Goal: Task Accomplishment & Management: Manage account settings

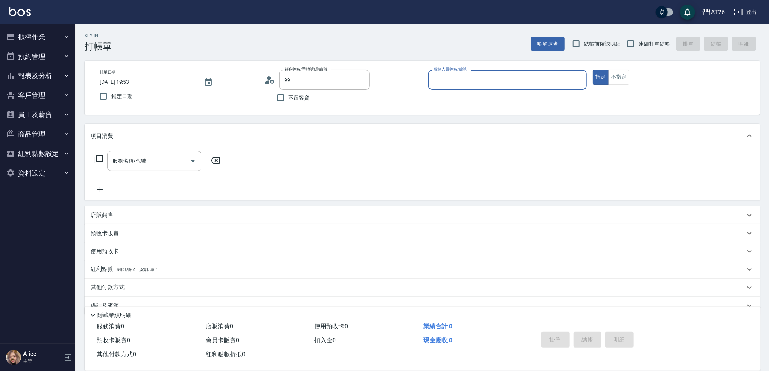
type input "[PERSON_NAME]/99/880414"
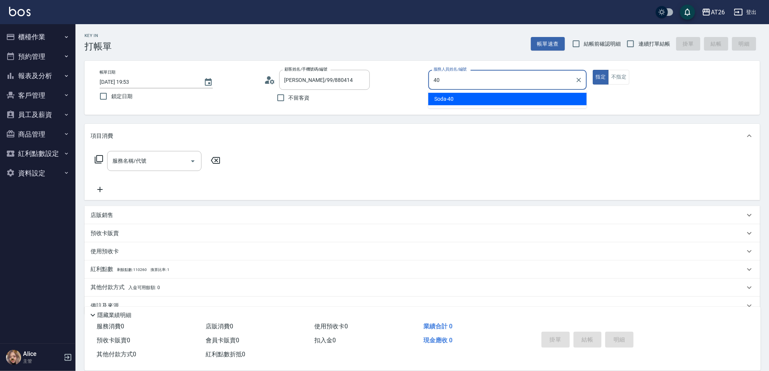
type input "Soda-40"
type button "true"
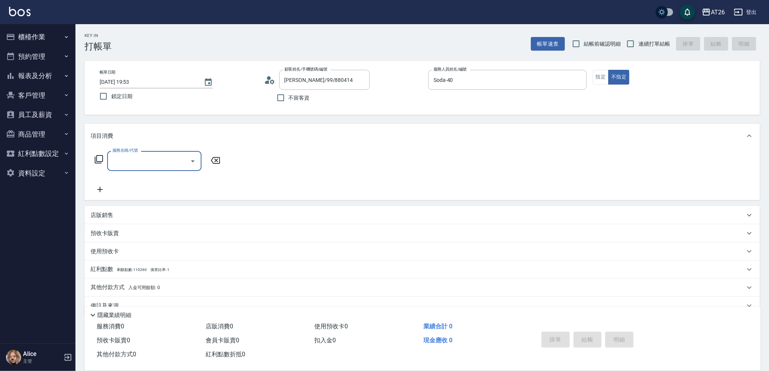
type input "0"
type input "洗髮(201)"
type input "20"
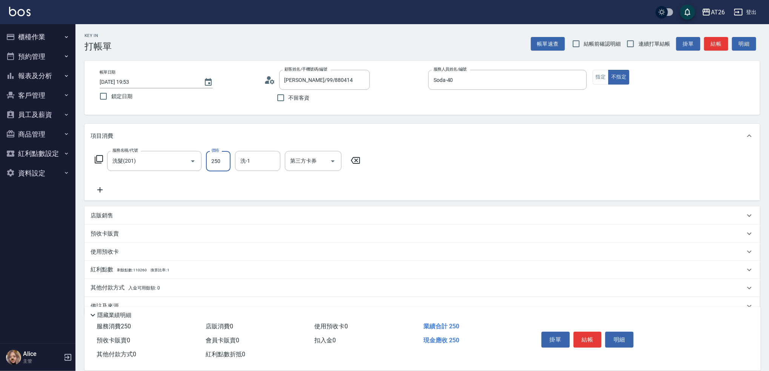
type input "4"
type input "0"
type input "400"
type input "40"
type input "400"
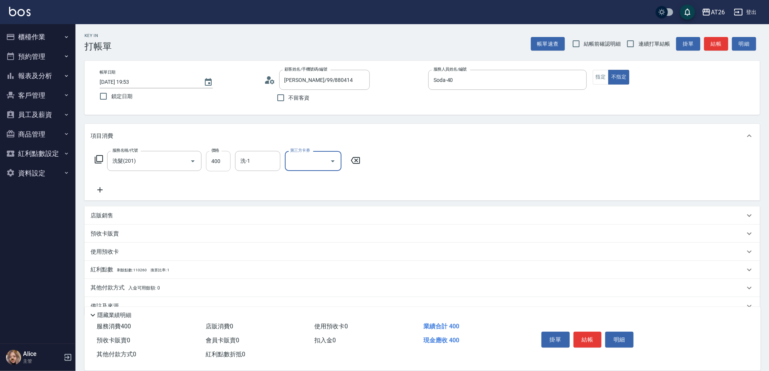
click at [221, 157] on input "400" at bounding box center [218, 161] width 25 height 20
click at [298, 156] on input "第三方卡券" at bounding box center [307, 160] width 38 height 13
type input "Line酷券"
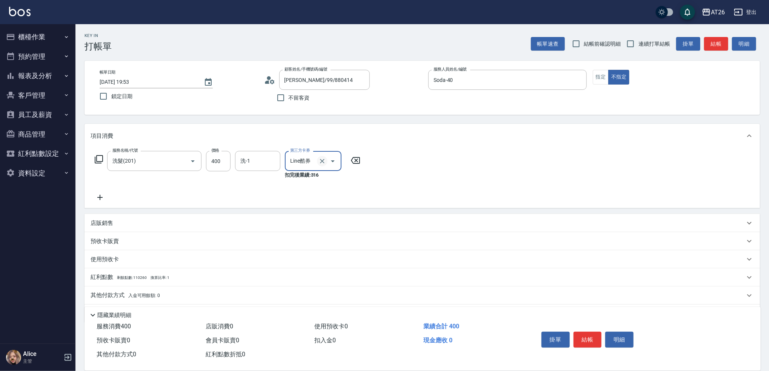
click at [318, 162] on icon "Clear" at bounding box center [322, 161] width 8 height 8
type input "40"
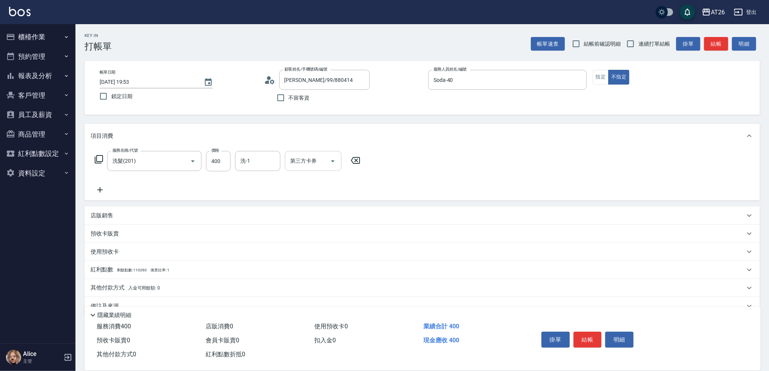
click at [106, 189] on icon at bounding box center [100, 189] width 19 height 9
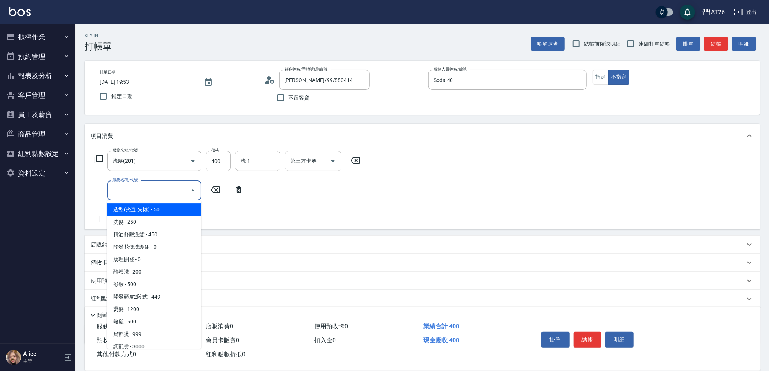
click at [144, 186] on input "服務名稱/代號" at bounding box center [149, 190] width 76 height 13
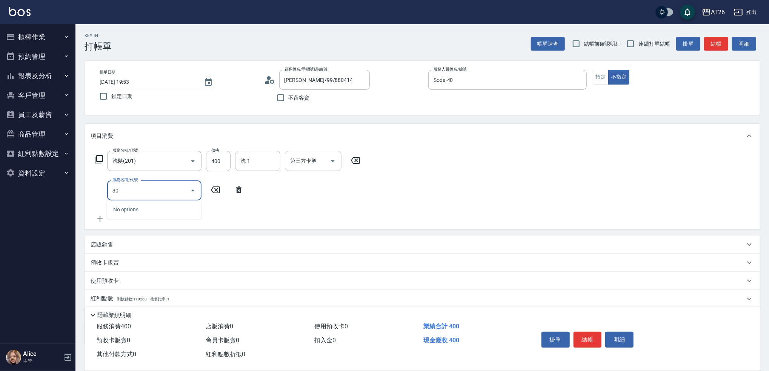
type input "3"
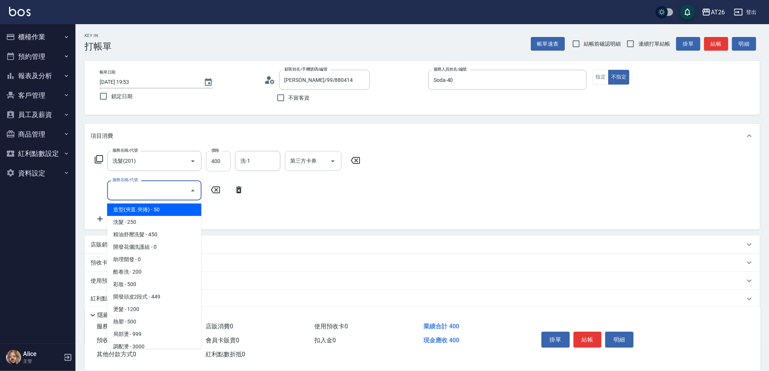
click at [215, 162] on input "400" at bounding box center [218, 161] width 25 height 20
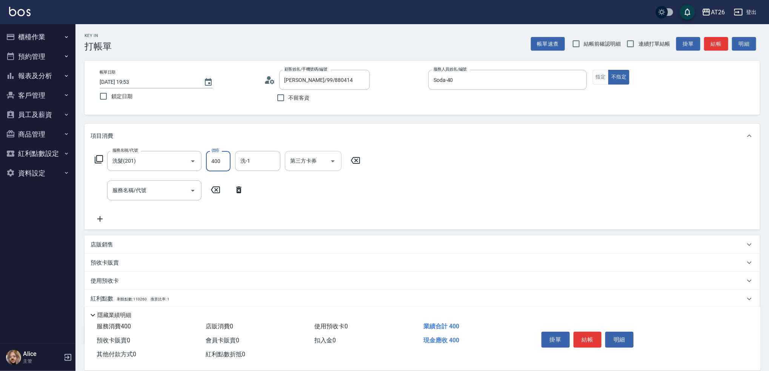
type input "5"
type input "0"
type input "500"
type input "50"
type input "500"
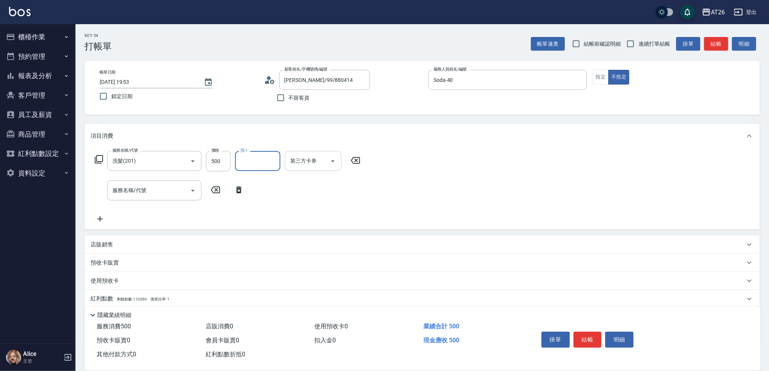
click at [653, 46] on span "連續打單結帳" at bounding box center [654, 44] width 32 height 8
click at [638, 46] on input "連續打單結帳" at bounding box center [631, 44] width 16 height 16
checkbox input "true"
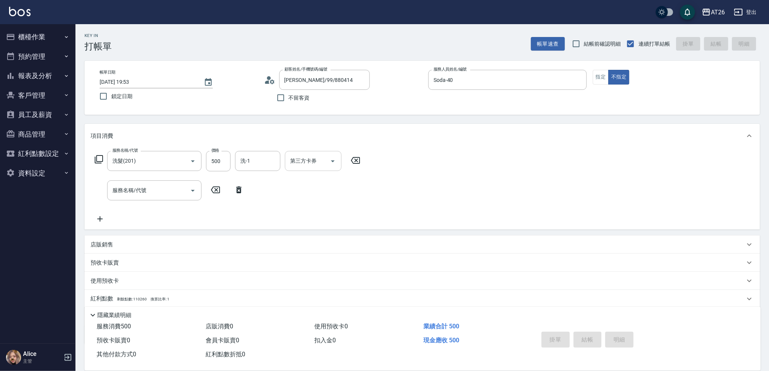
type input "2025/10/07 19:55"
type input "0"
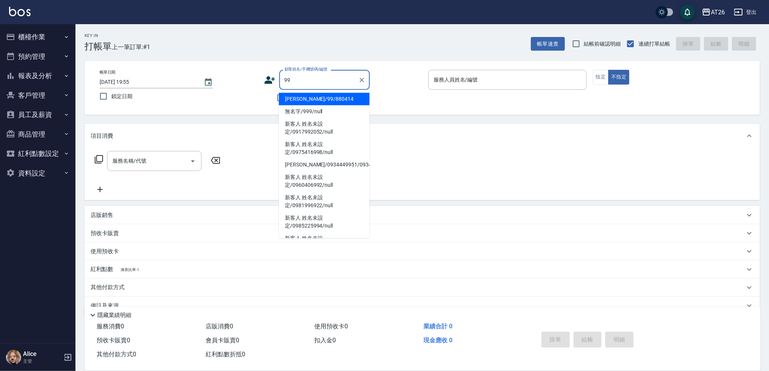
type input "吳昊軒/99/880414"
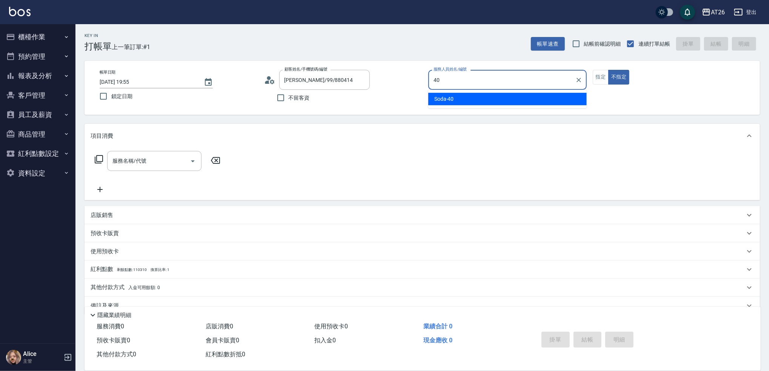
type input "40"
type button "false"
type input "Soda-40"
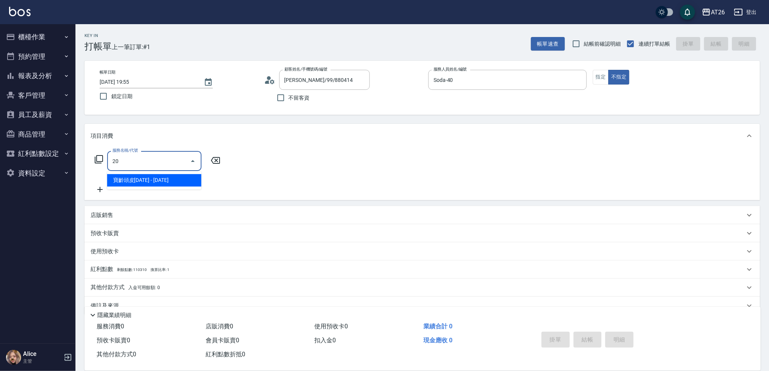
type input "201"
type input "20"
type input "洗髮(201)"
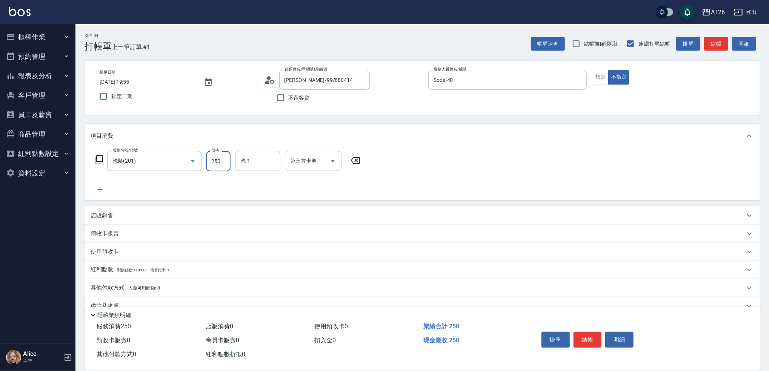
type input "4"
type input "0"
type input "400"
type input "40"
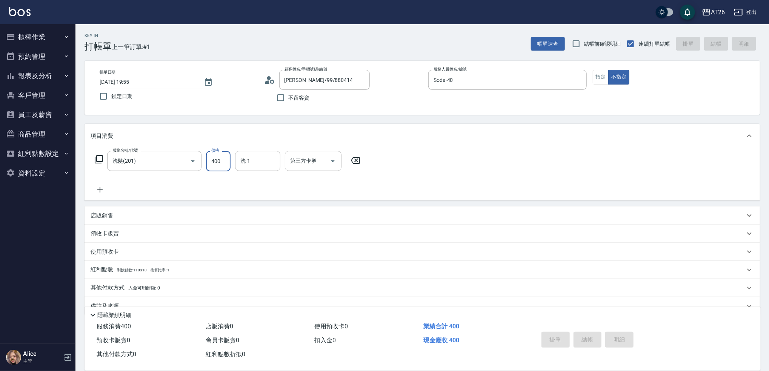
type input "2025/10/07 19:56"
type input "0"
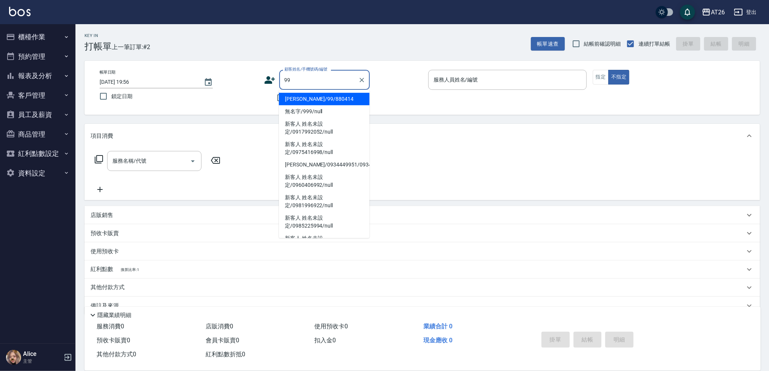
type input "吳昊軒/99/880414"
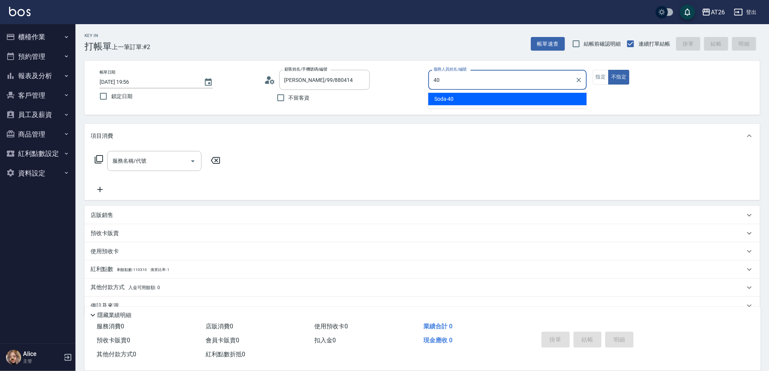
type input "Soda-40"
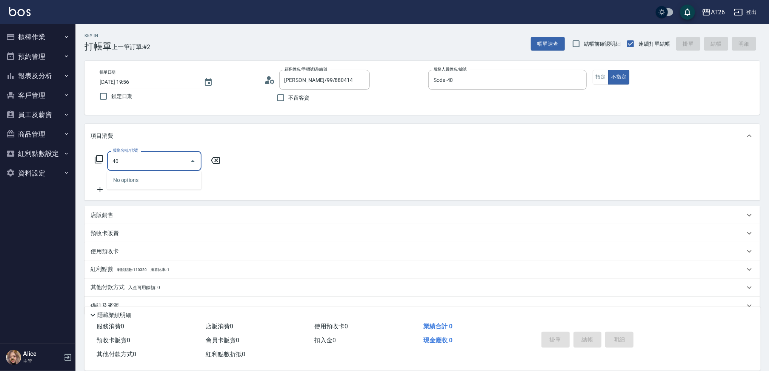
type input "401"
type input "20"
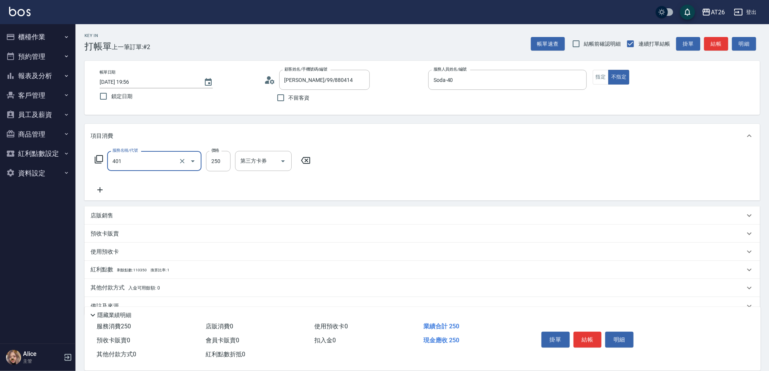
type input "剪髮(401)"
type input "7"
type input "0"
type input "700"
type input "70"
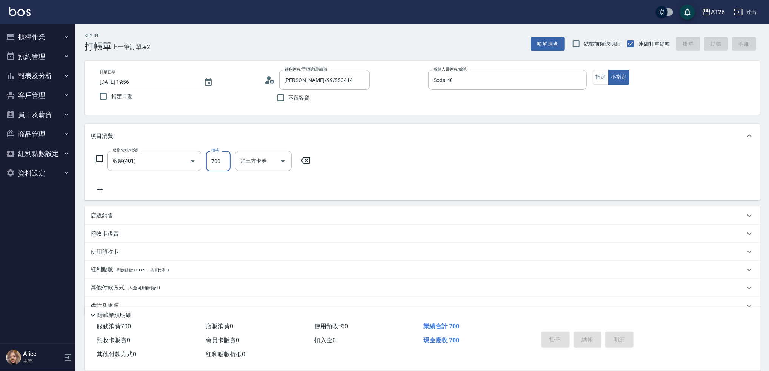
type input "0"
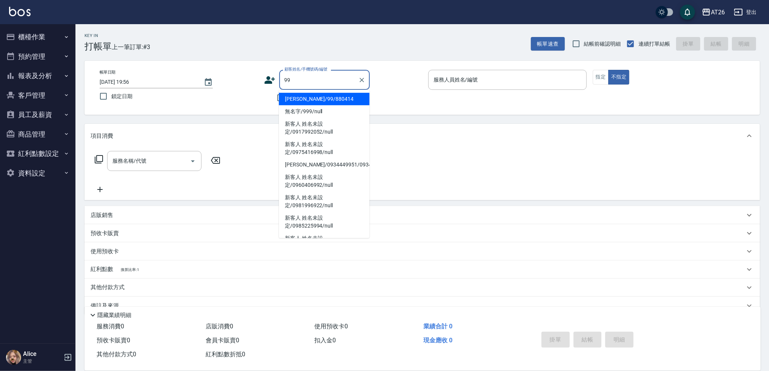
type input "吳昊軒/99/880414"
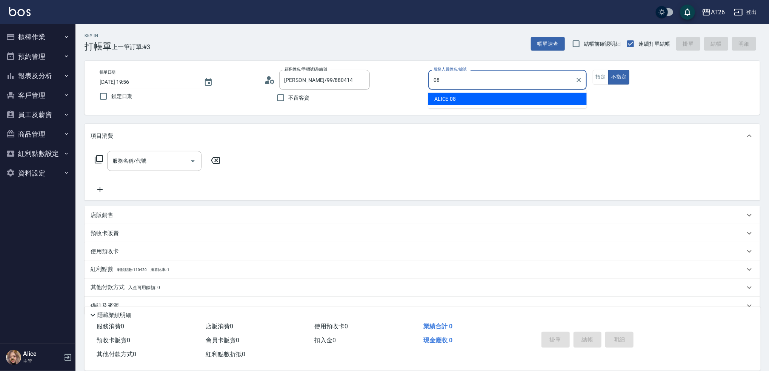
type input "ALICE-08"
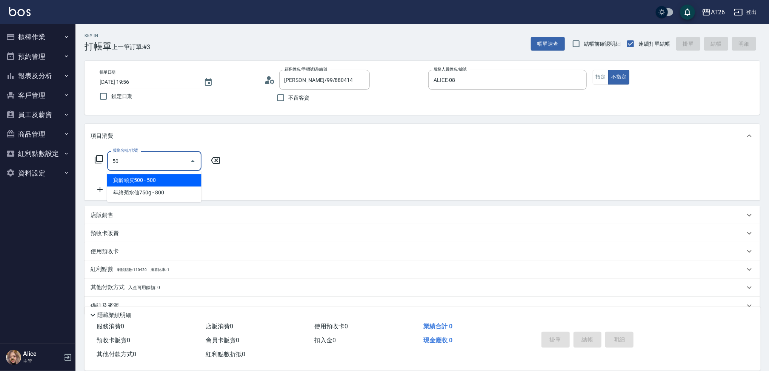
type input "501"
type input "120"
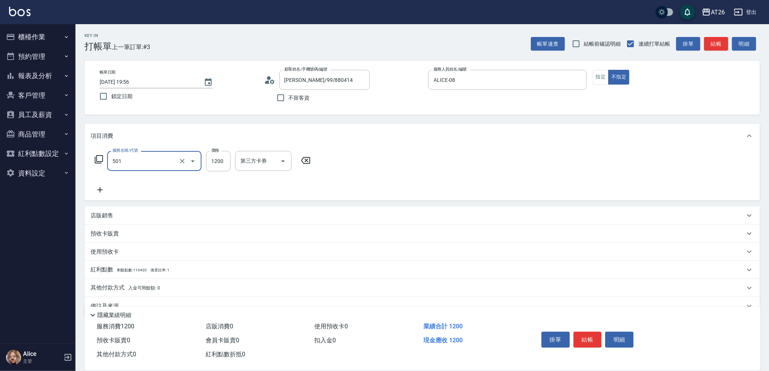
type input "染髮(501)"
type input "4"
type input "0"
type input "460"
type input "40"
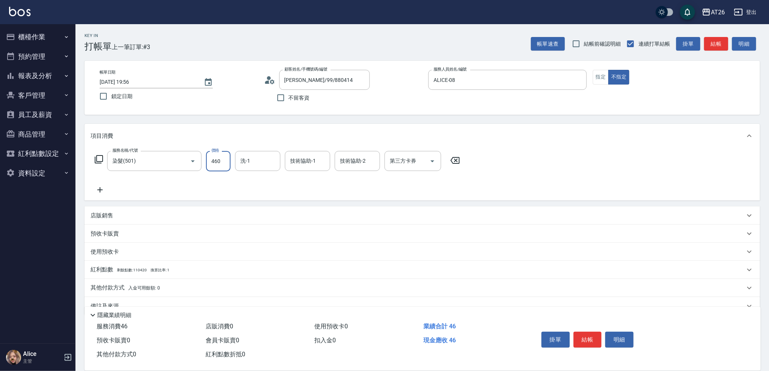
type input "4600"
type input "460"
type input "4600"
type input "Tammy-47"
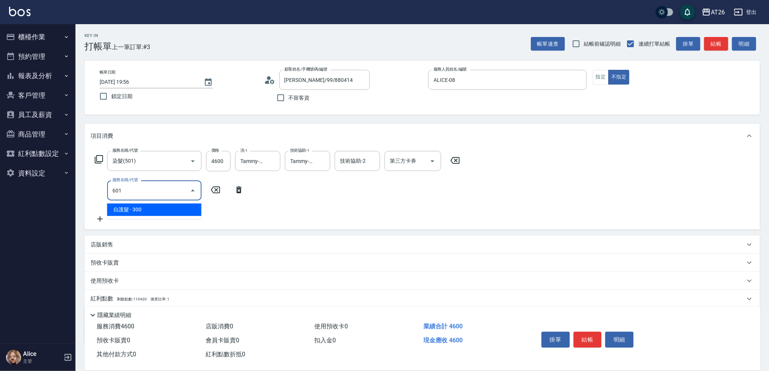
type input "601"
type input "490"
type input "自護髮(601)"
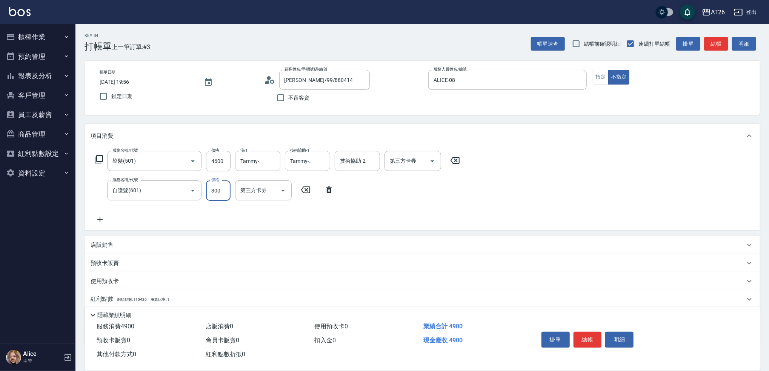
type input "1"
type input "460"
type input "180"
type input "470"
type input "1800"
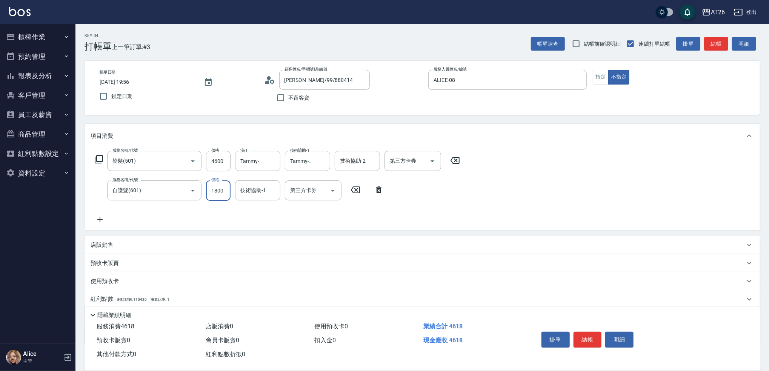
type input "640"
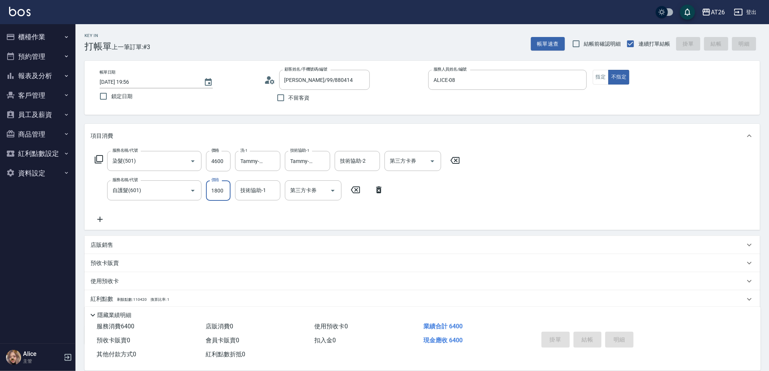
type input "2025/10/07 19:57"
type input "0"
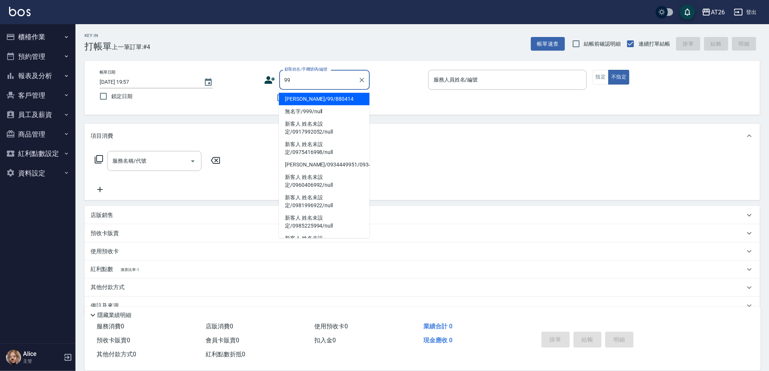
type input "[PERSON_NAME]/99/880414"
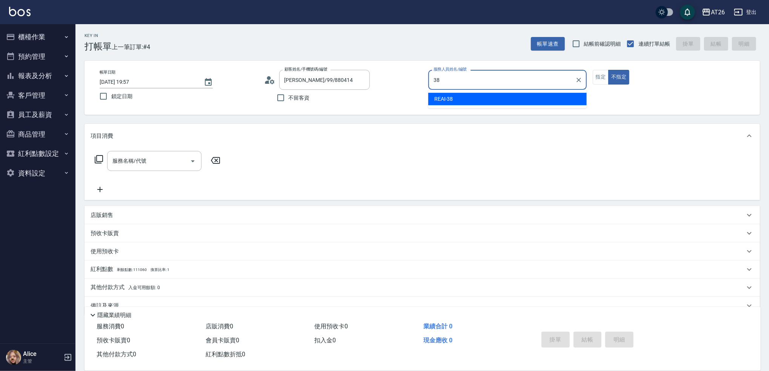
type input "REAI-38"
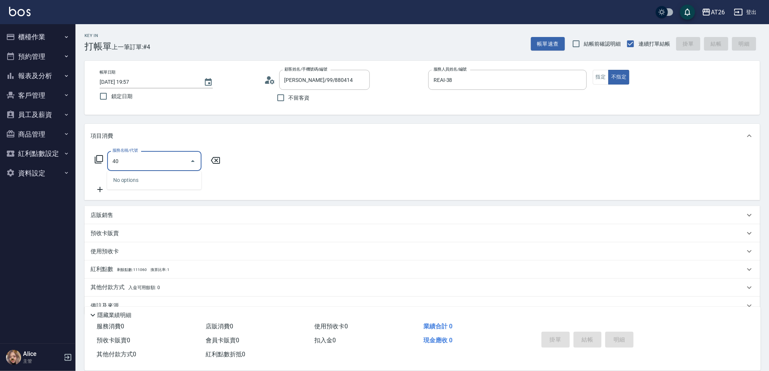
type input "401"
type input "20"
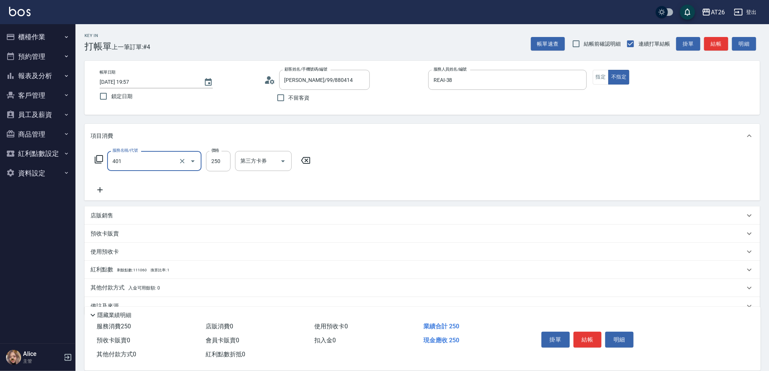
type input "剪髮(401)"
type input "36"
type input "0"
type input "360"
type input "30"
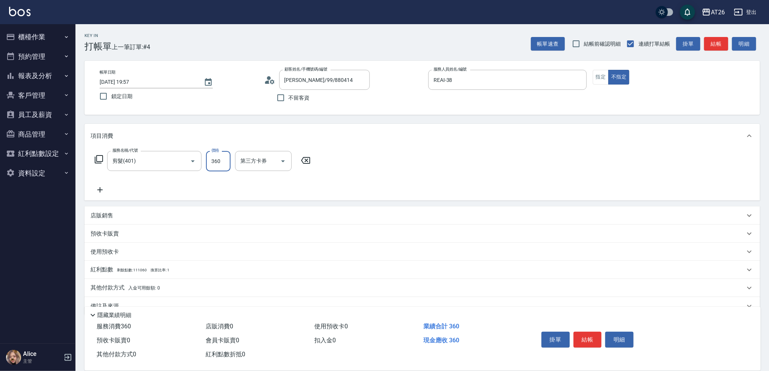
type input "36"
type input "0"
type input "300"
type input "30"
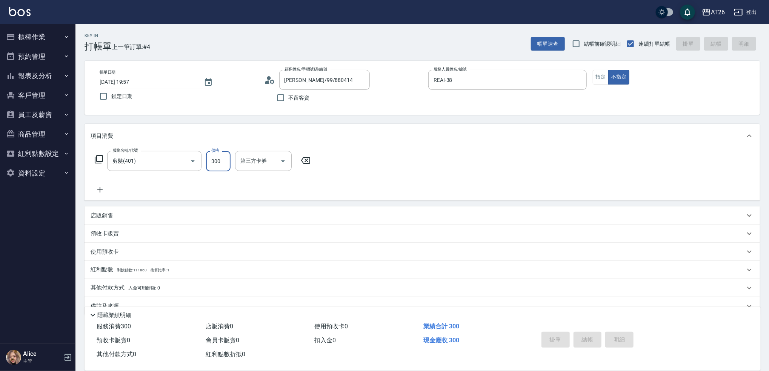
type input "0"
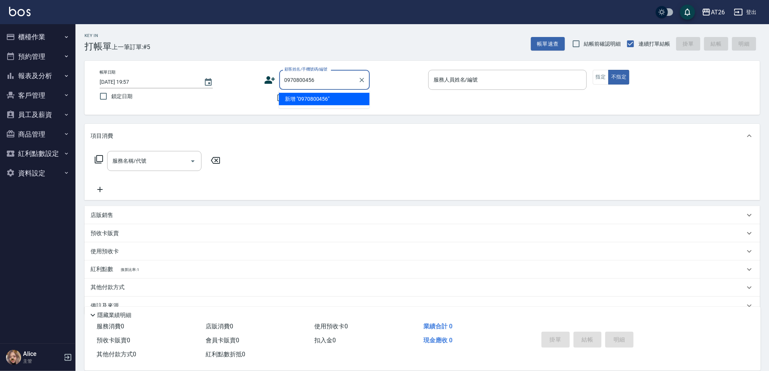
type input "0970800456"
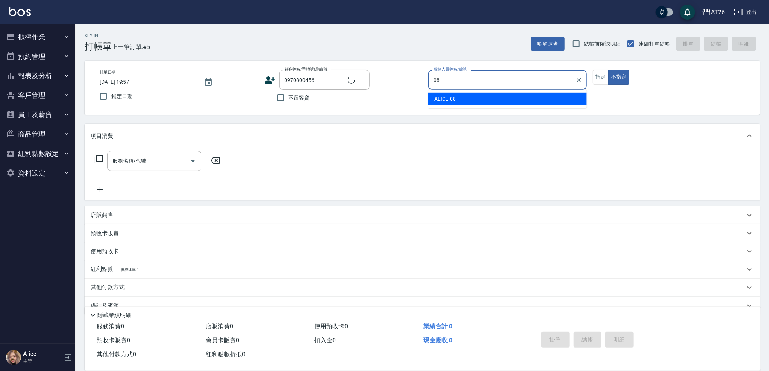
type input "ALICE-08"
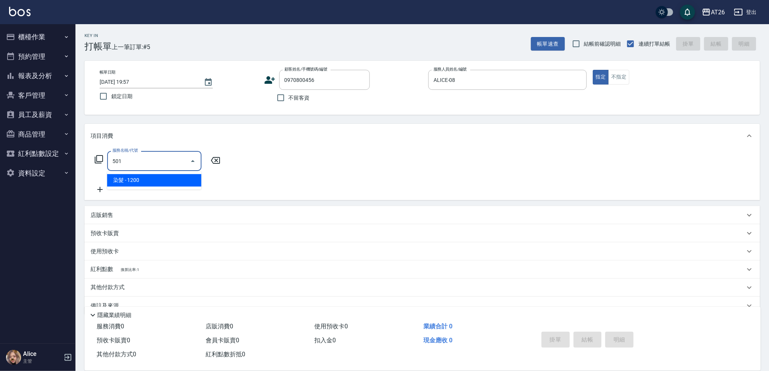
type input "染髮(501)"
type input "120"
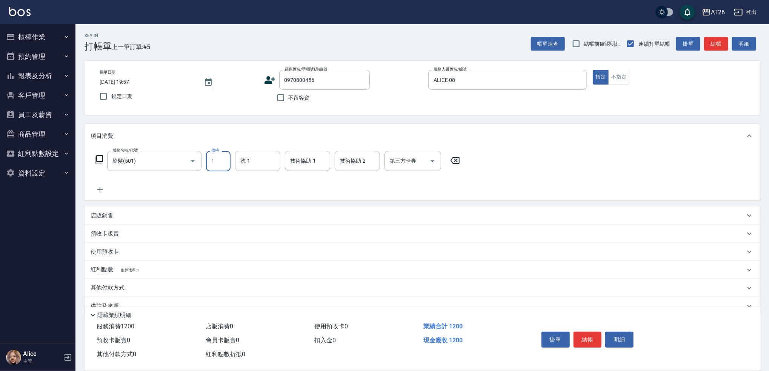
type input "15"
type input "0"
type input "150"
type input "10"
type input "1500"
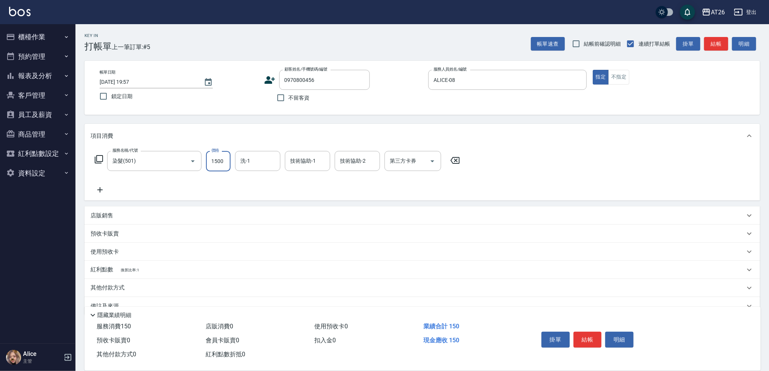
type input "150"
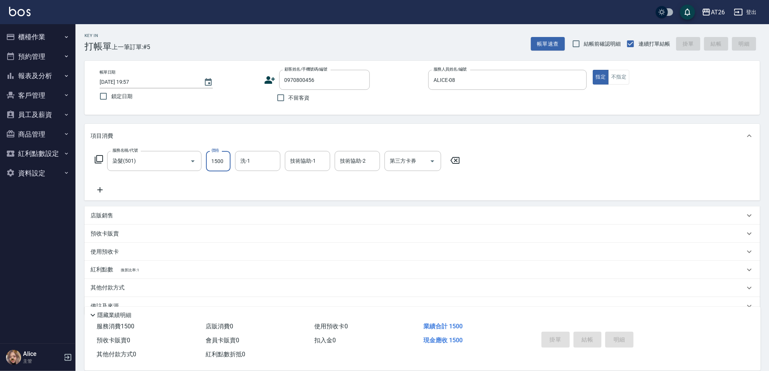
type input "0"
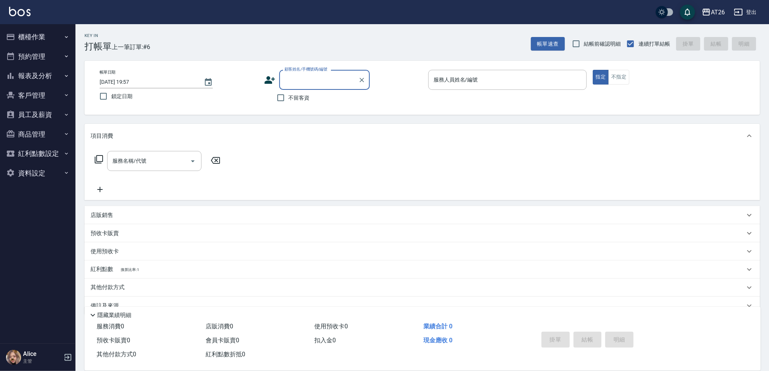
click at [306, 85] on input "顧客姓名/手機號碼/編號" at bounding box center [319, 79] width 72 height 13
type input "99"
type input "[PERSON_NAME]/99/880414"
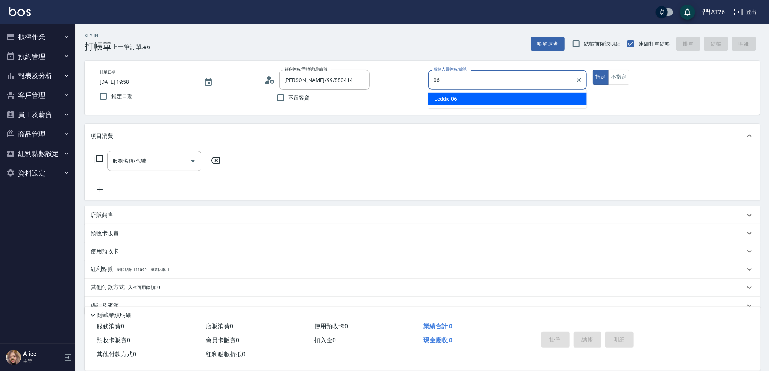
type input "06"
type button "true"
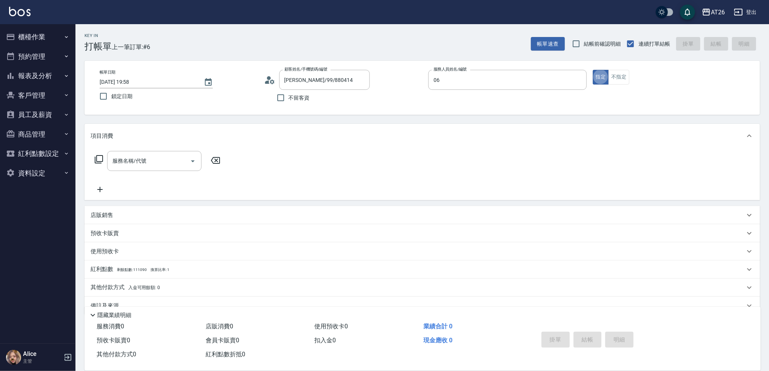
type input "Eeddie-06"
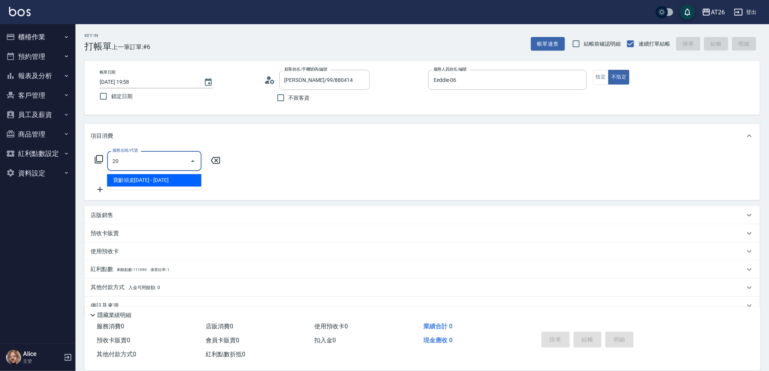
type input "201"
type input "20"
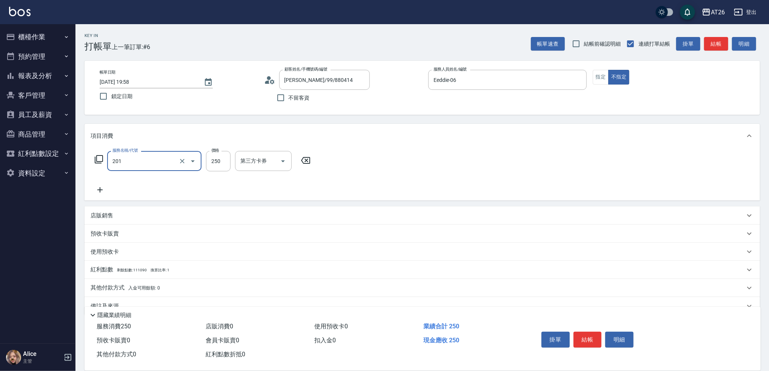
type input "洗髮(201)"
type input "4"
type input "0"
type input "400"
type input "40"
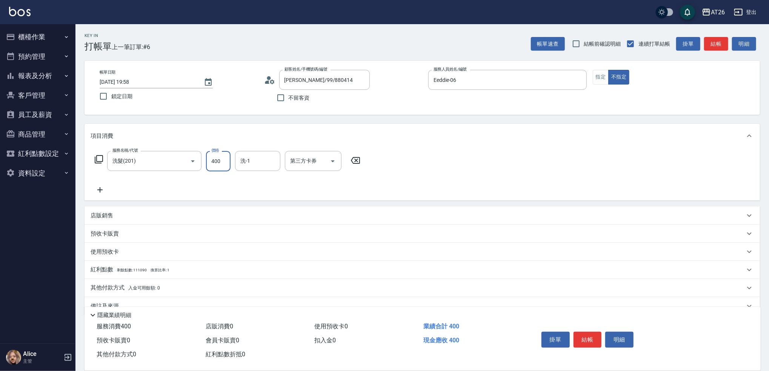
type input "400"
type input "tony-46"
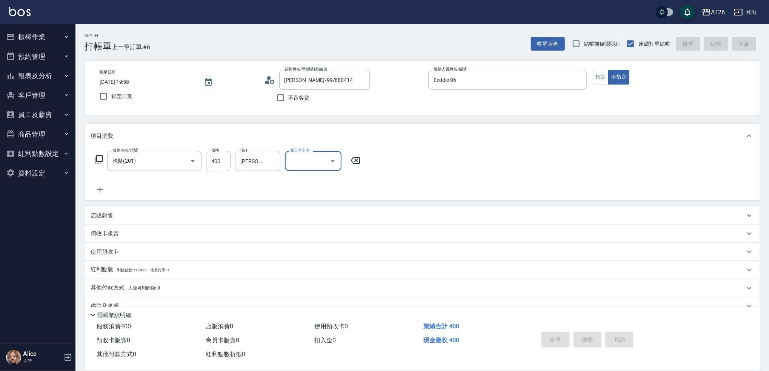
type input "0"
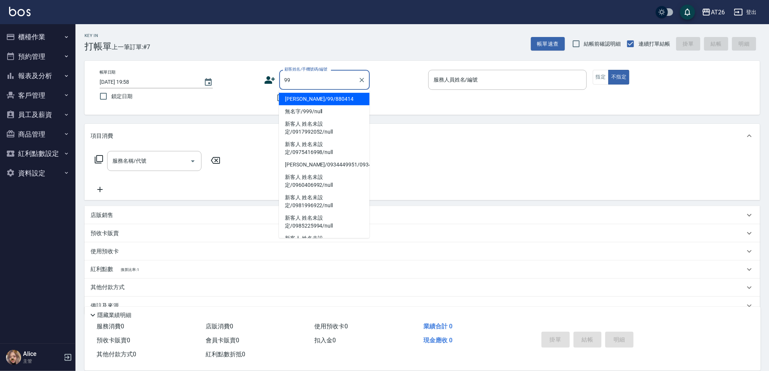
type input "吳昊軒/99/880414"
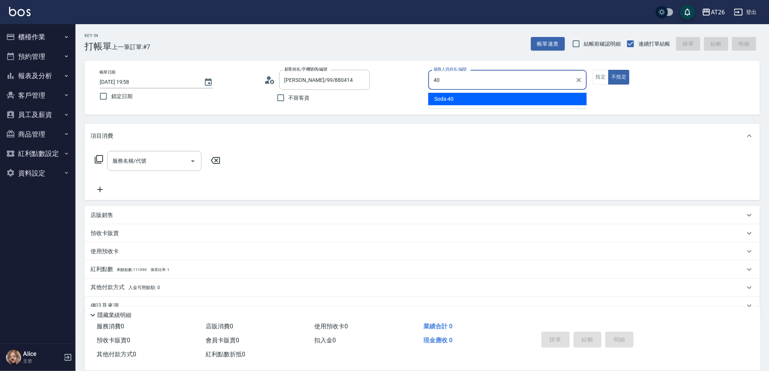
type input "Soda-40"
type button "false"
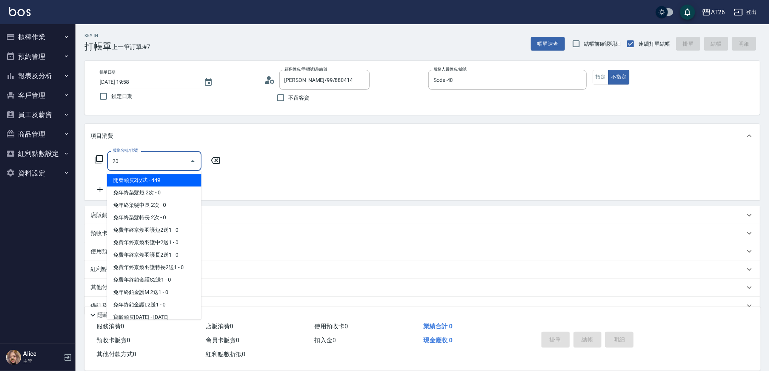
type input "201"
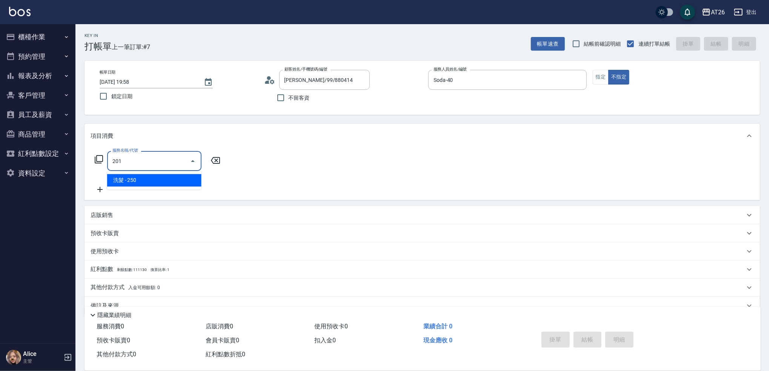
type input "20"
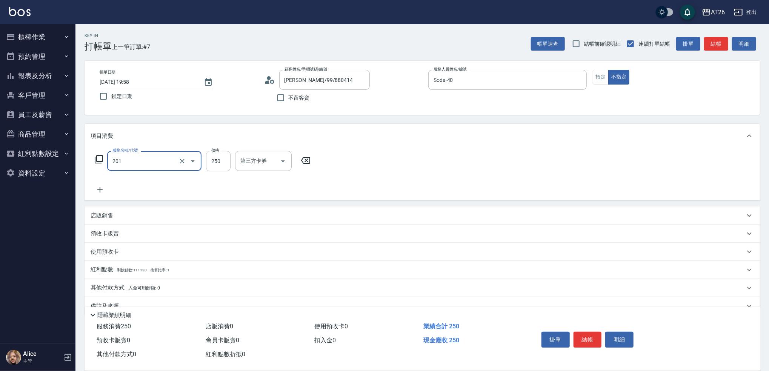
type input "洗髮(201)"
type input "4"
type input "0"
type input "400"
type input "40"
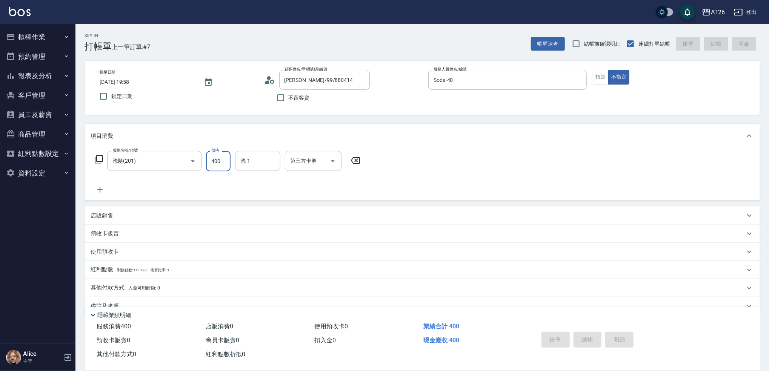
type input "0"
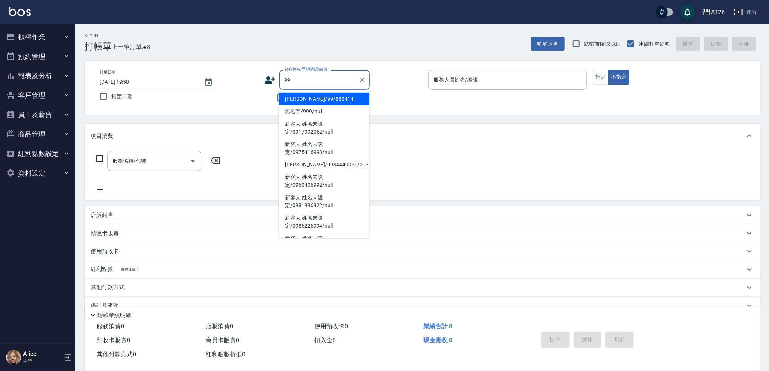
type input "吳昊軒/99/880414"
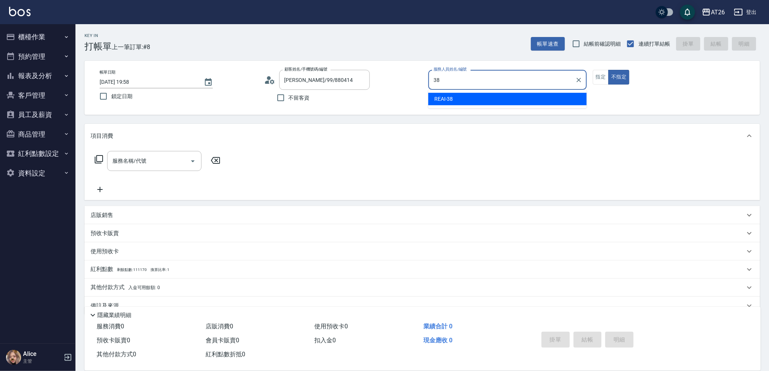
type input "REAI-38"
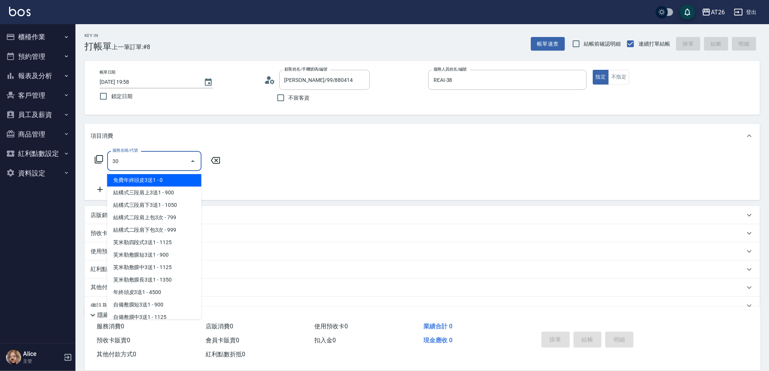
type input "301"
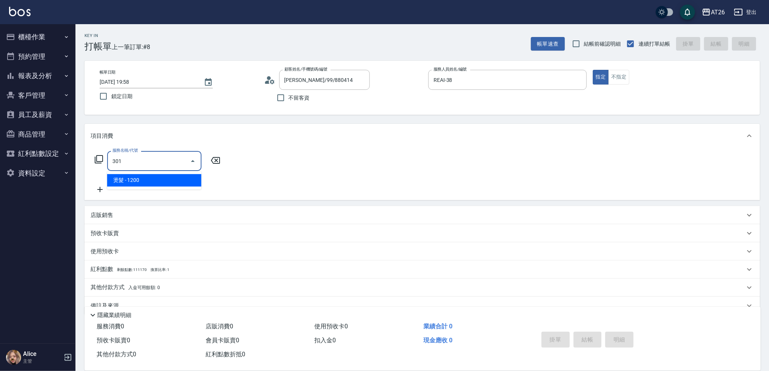
type input "120"
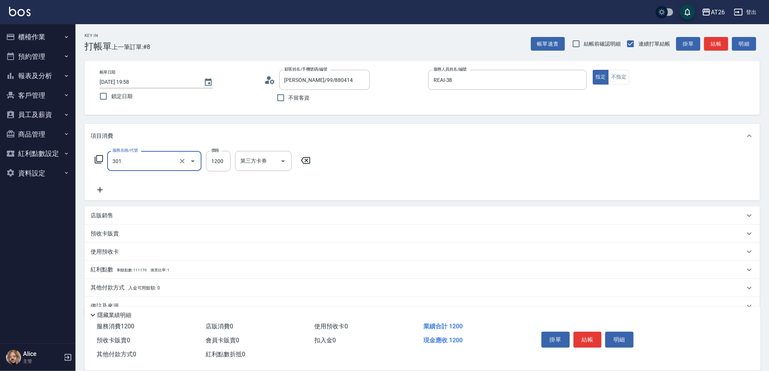
type input "燙髮(301)"
type input "3"
type input "0"
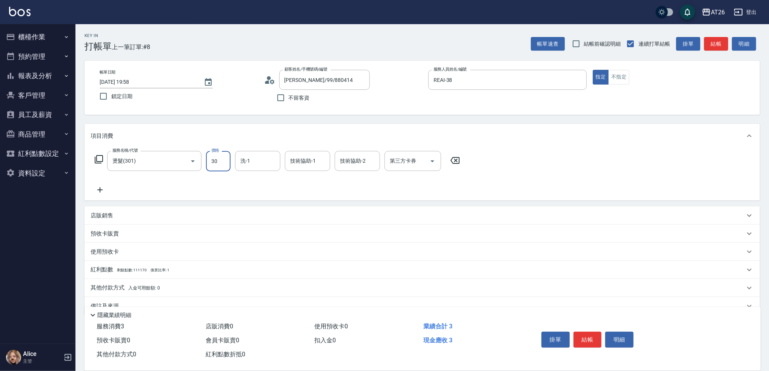
type input "300"
type input "30"
type input "3000"
type input "300"
type input "3000"
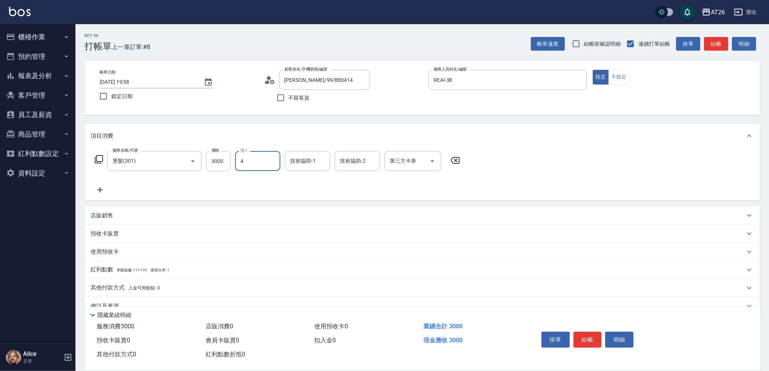
type input "44"
click at [273, 159] on icon "Clear" at bounding box center [273, 161] width 8 height 8
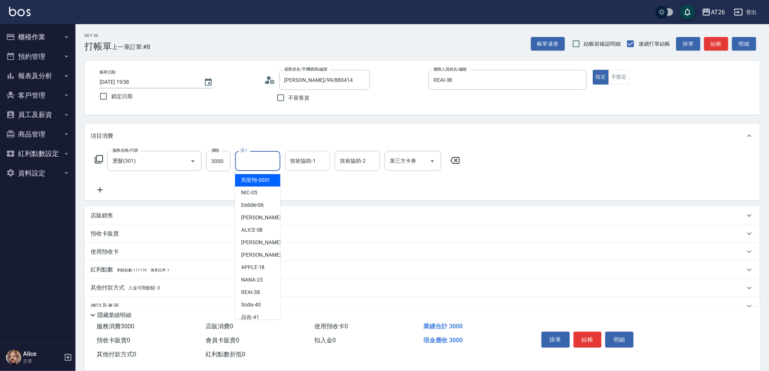
click at [298, 161] on div "技術協助-1 技術協助-1" at bounding box center [307, 161] width 45 height 20
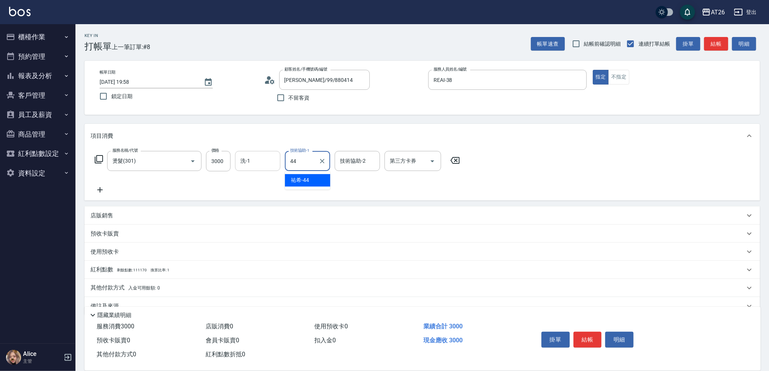
type input "[PERSON_NAME]-44"
click at [254, 161] on input "洗-1" at bounding box center [257, 160] width 38 height 13
type input "[PERSON_NAME]-44"
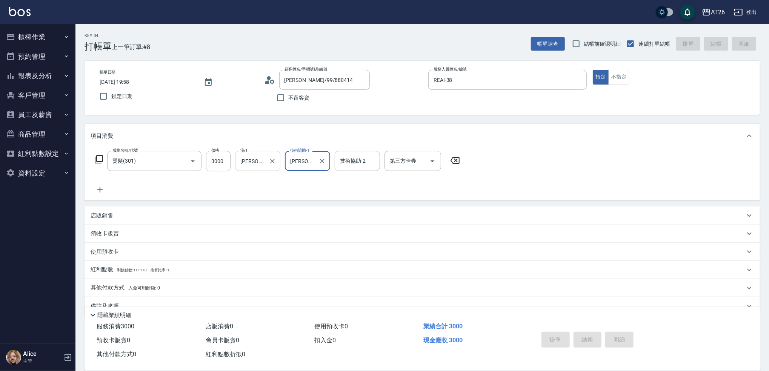
type input "2025/10/07 19:59"
type input "0"
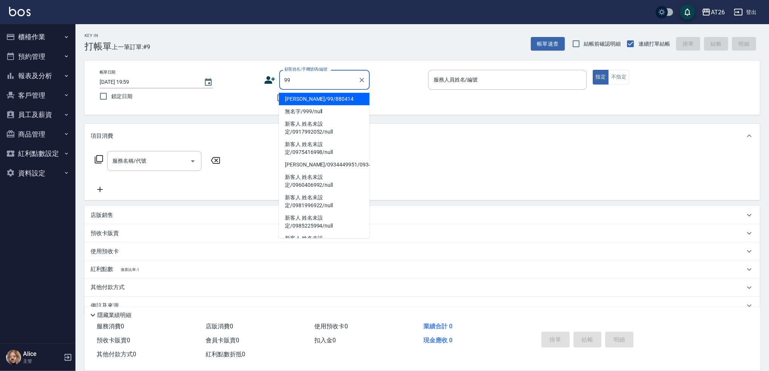
type input "吳昊軒/99/880414"
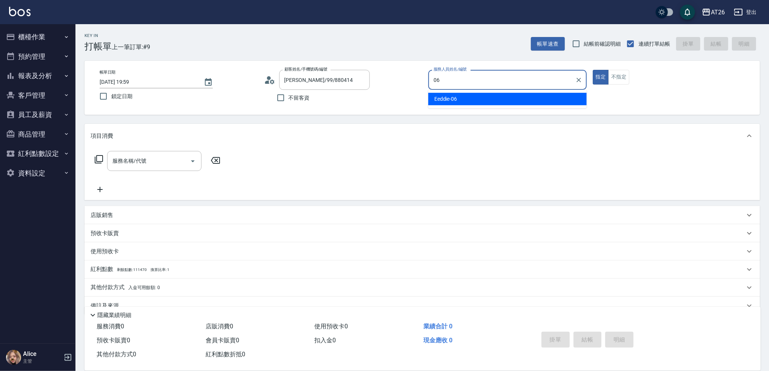
type input "Eeddie-06"
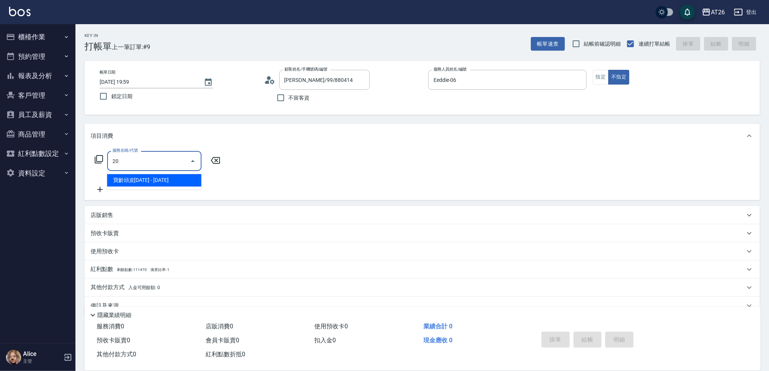
type input "201"
type input "20"
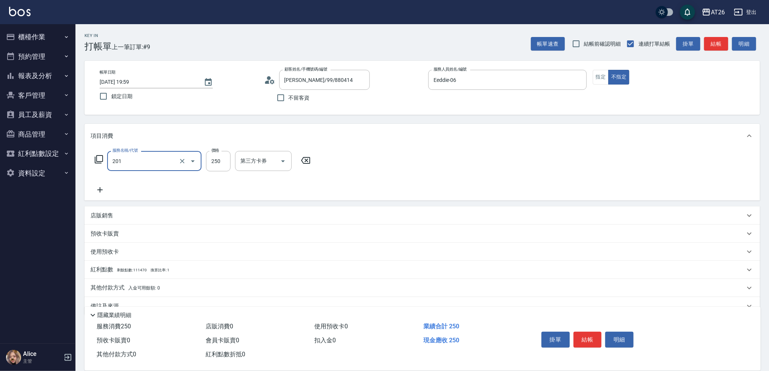
type input "洗髮(201)"
type input "4"
type input "0"
type input "400"
type input "40"
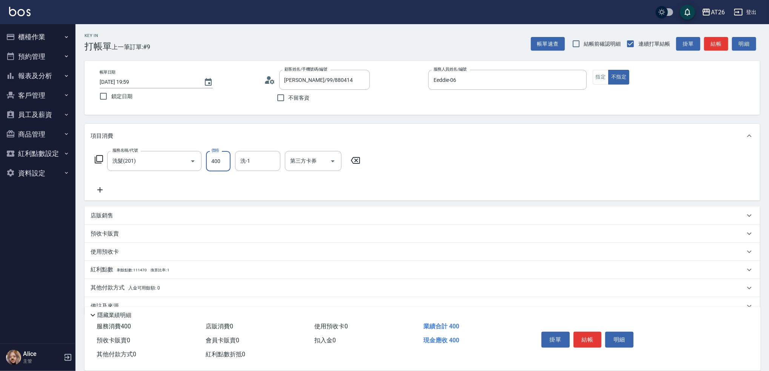
type input "400"
type input "tony-46"
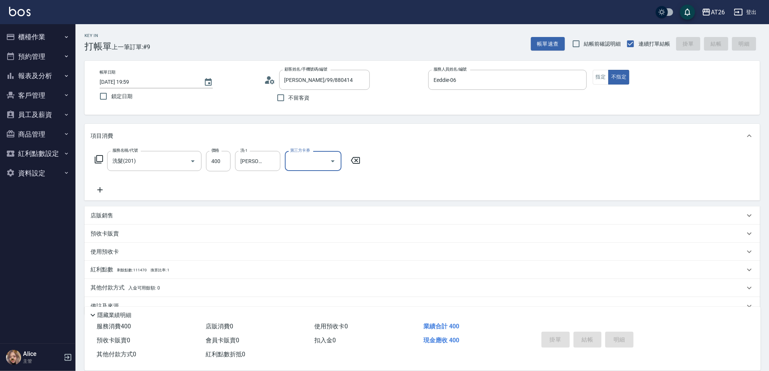
type input "0"
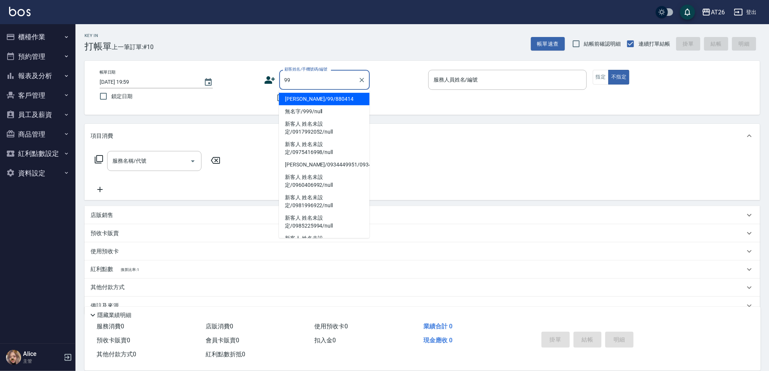
type input "吳昊軒/99/880414"
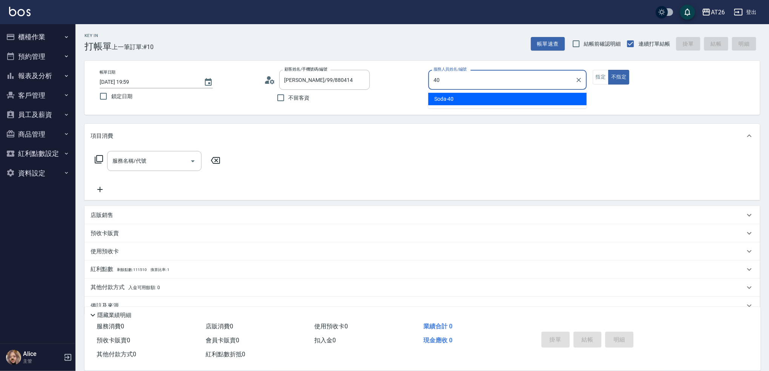
type input "Soda-40"
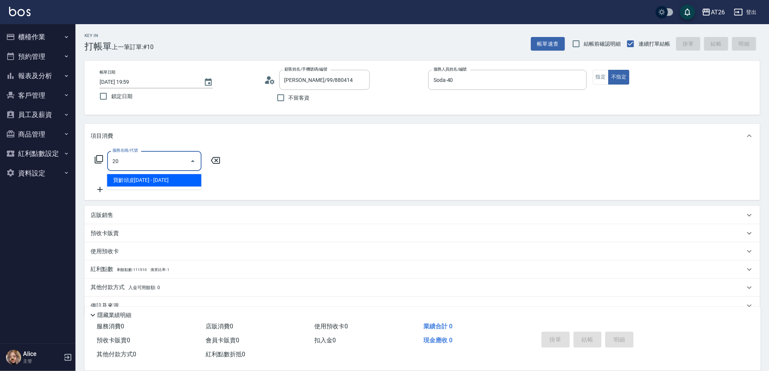
type input "201"
type input "20"
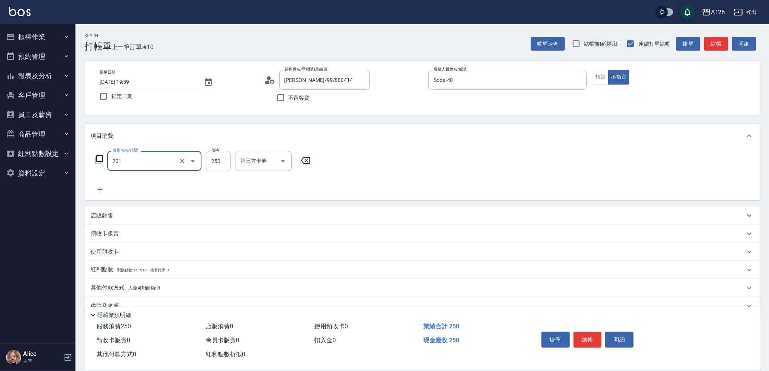
type input "洗髮(201)"
type input "4"
type input "0"
type input "400"
type input "40"
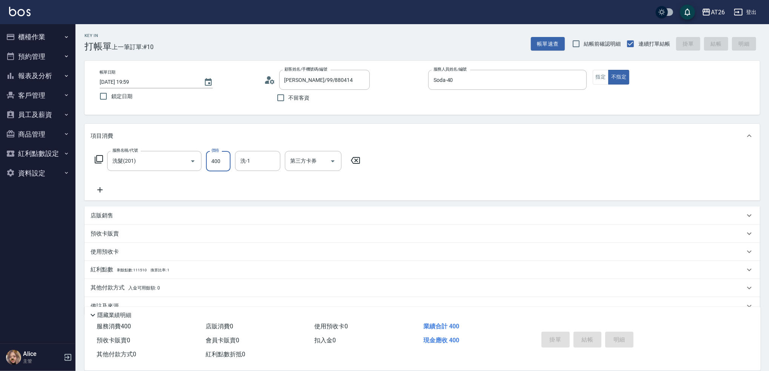
type input "0"
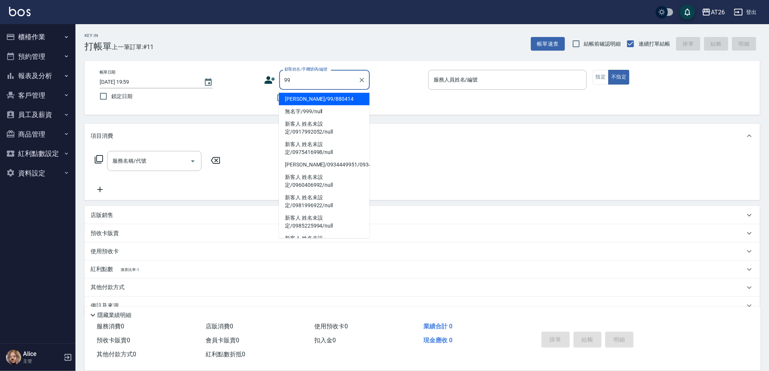
type input "吳昊軒/99/880414"
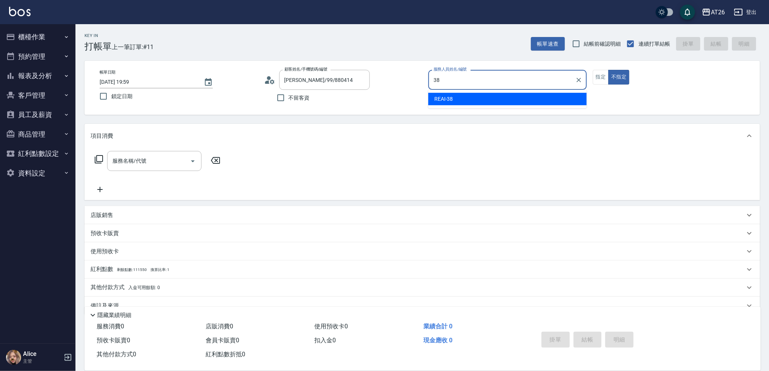
type input "REAI-38"
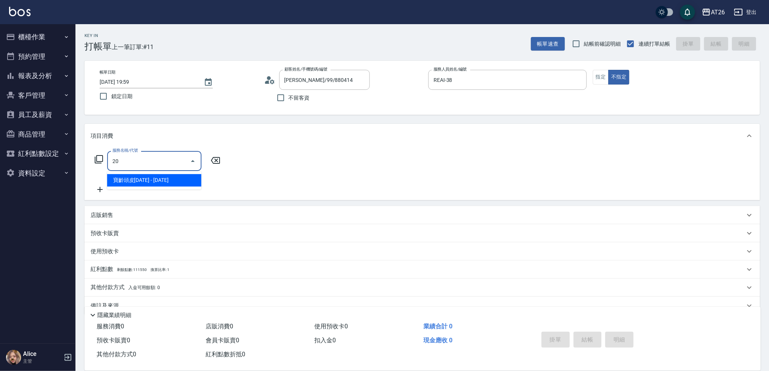
type input "201"
type input "20"
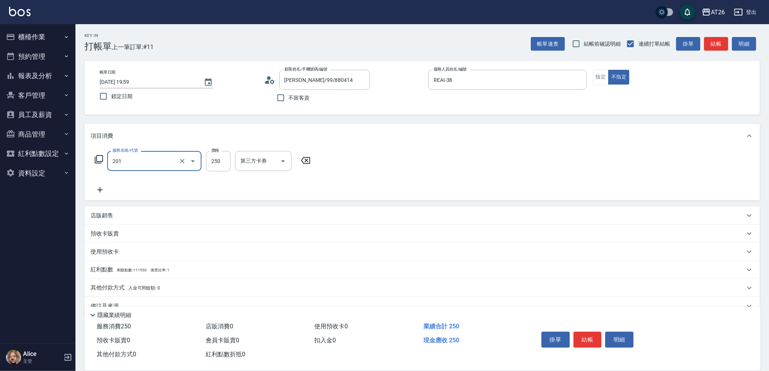
type input "洗髮(201)"
type input "4"
type input "0"
type input "400"
type input "40"
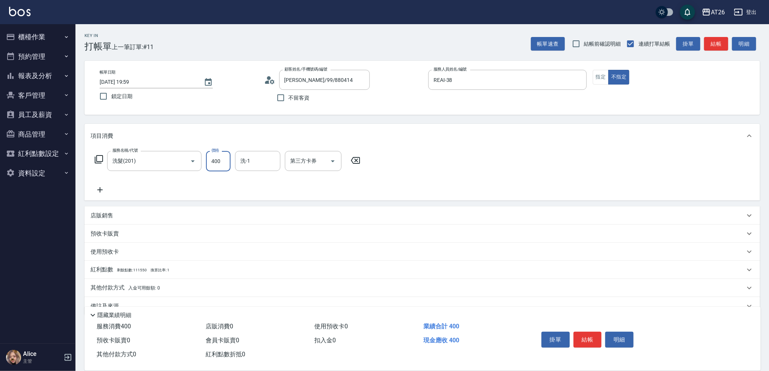
type input "400"
type input "[PERSON_NAME]-44"
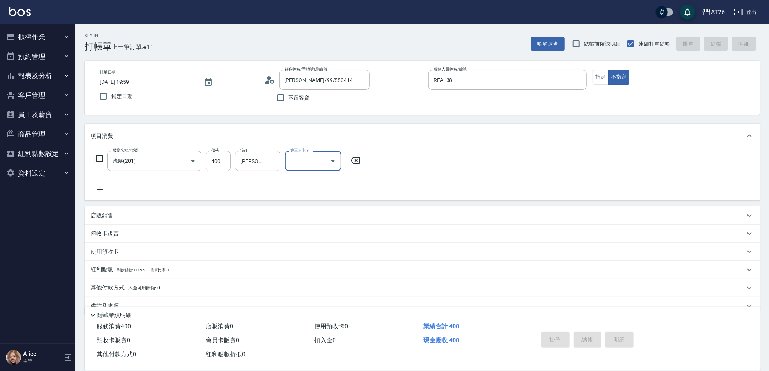
type input "2025/10/07 20:00"
type input "0"
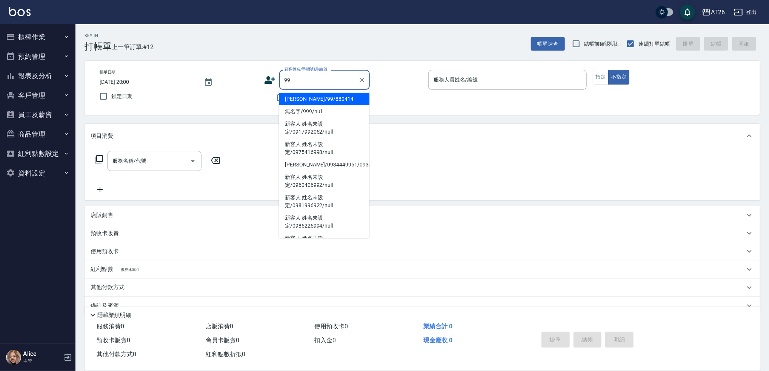
type input "吳昊軒/99/880414"
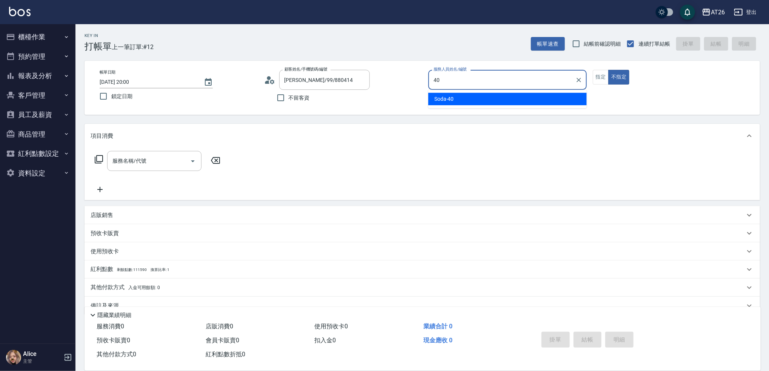
type input "Soda-40"
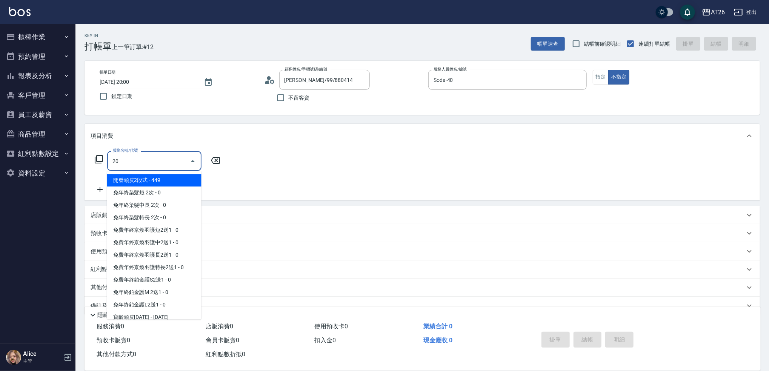
type input "201"
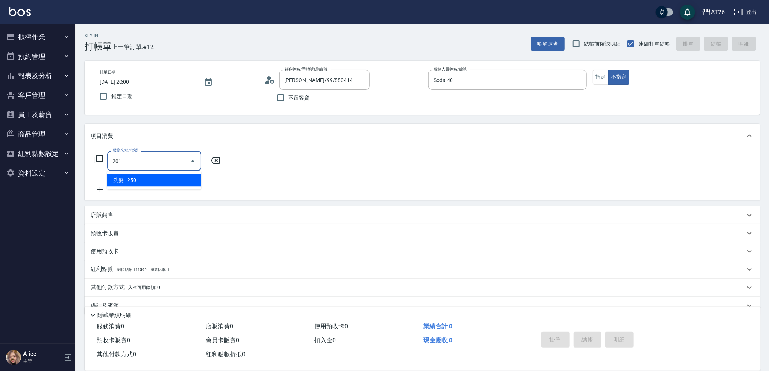
type input "20"
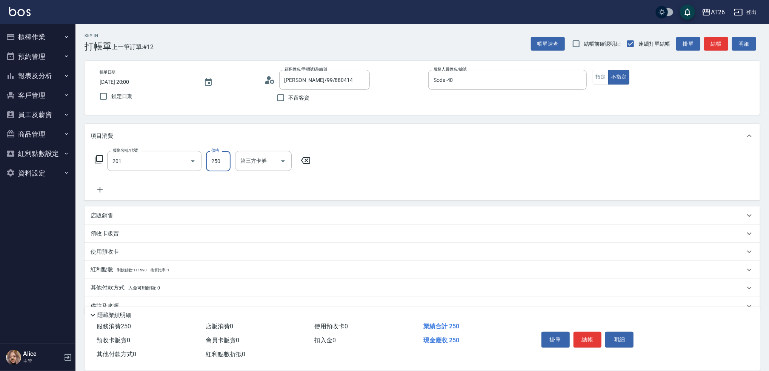
type input "洗髮(201)"
type input "4"
type input "0"
type input "400"
type input "40"
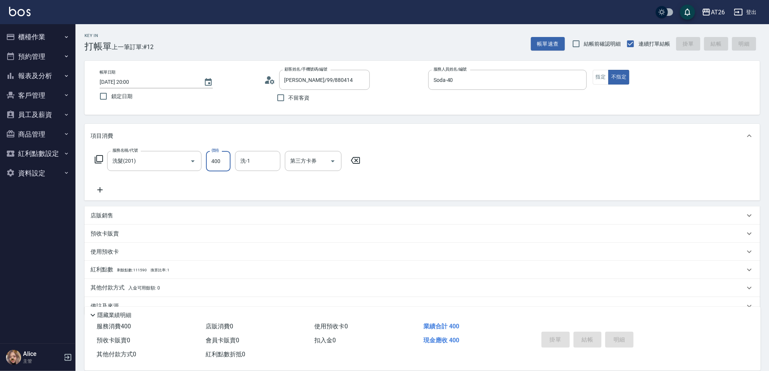
type input "0"
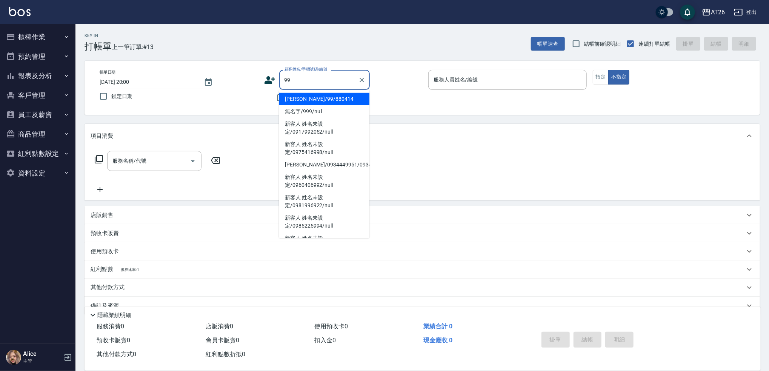
type input "吳昊軒/99/880414"
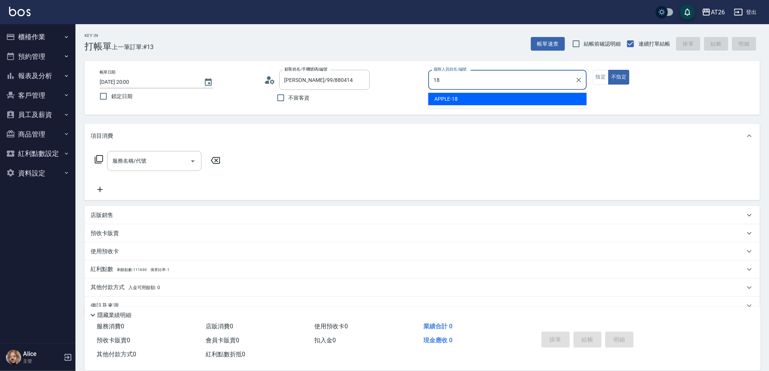
type input "APPLE-18"
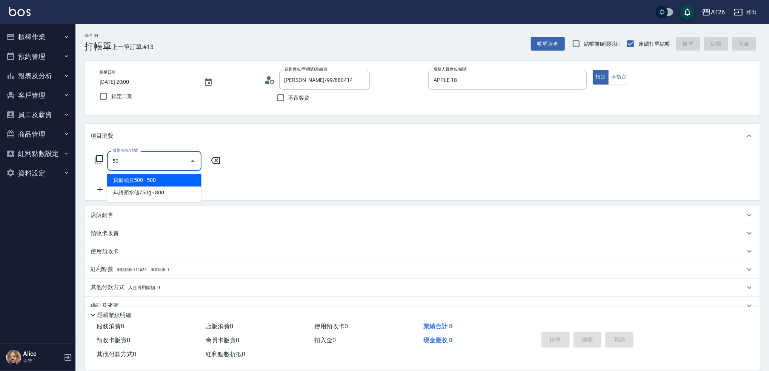
type input "501"
type input "120"
type input "染髮(501)"
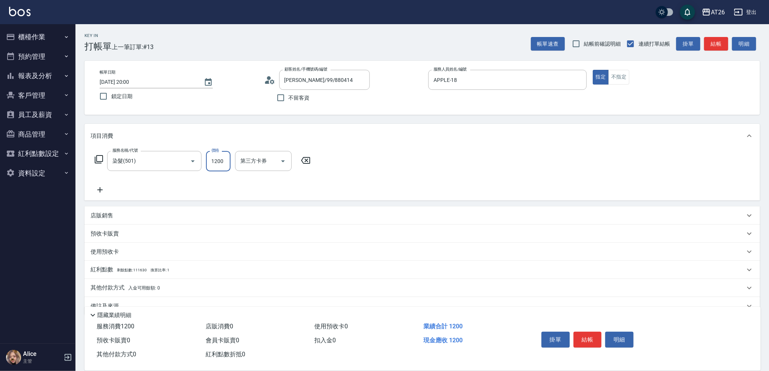
type input "5"
type input "0"
type input "530"
type input "50"
type input "5300"
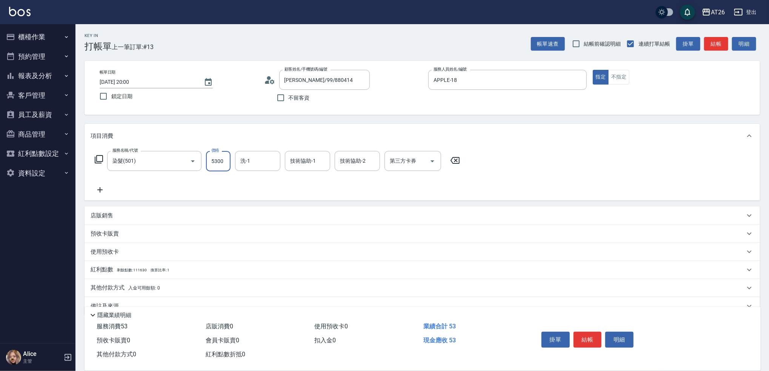
type input "530"
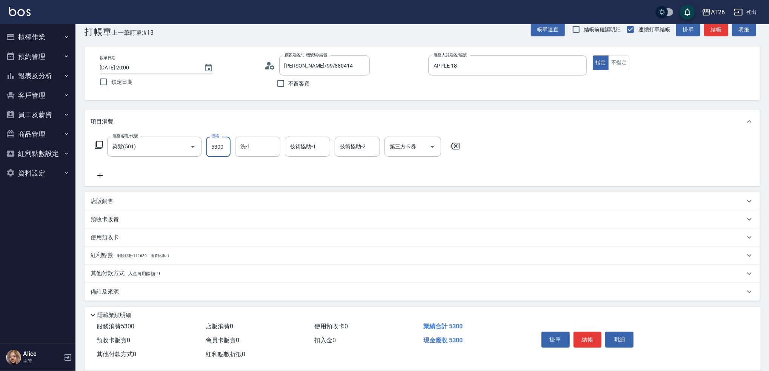
type input "5300"
click at [122, 271] on p "其他付款方式 入金可用餘額: 0" at bounding box center [125, 273] width 69 height 8
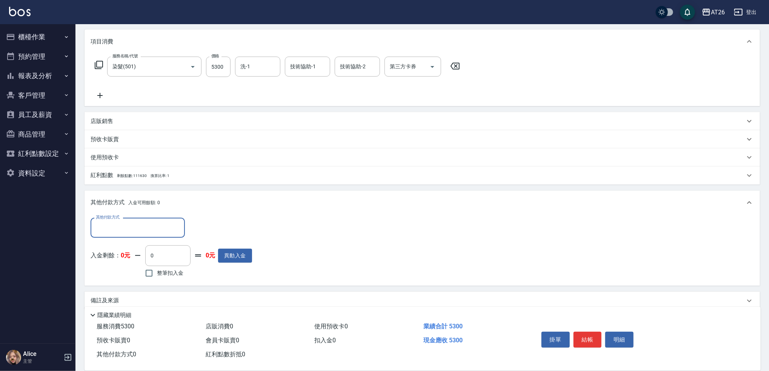
scroll to position [103, 0]
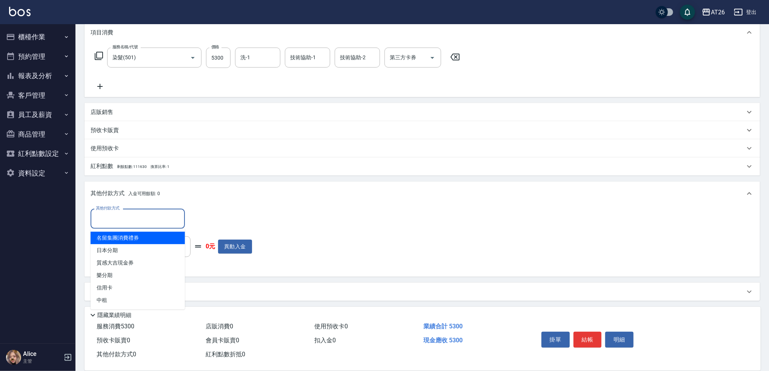
click at [117, 220] on input "其他付款方式" at bounding box center [138, 218] width 88 height 13
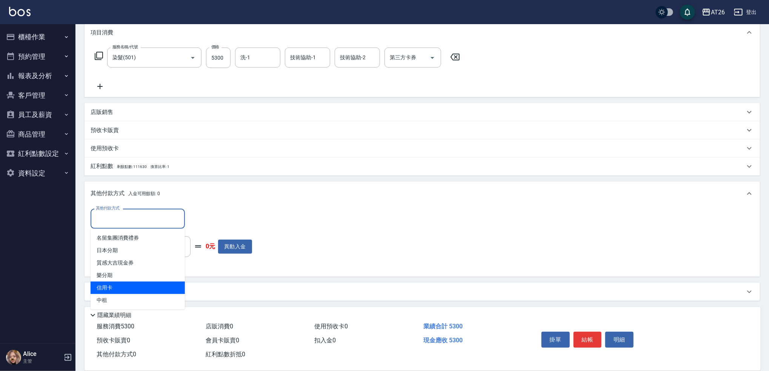
click at [121, 288] on span "信用卡" at bounding box center [138, 287] width 94 height 12
type input "信用卡"
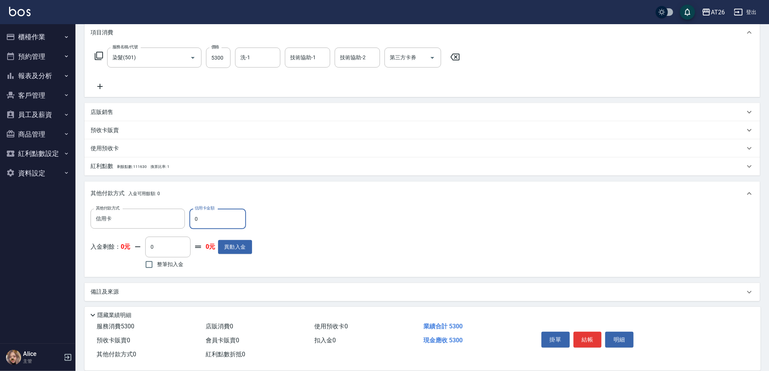
click at [214, 226] on input "0" at bounding box center [217, 219] width 57 height 20
click at [214, 223] on input "0" at bounding box center [217, 219] width 57 height 20
type input "5"
type input "520"
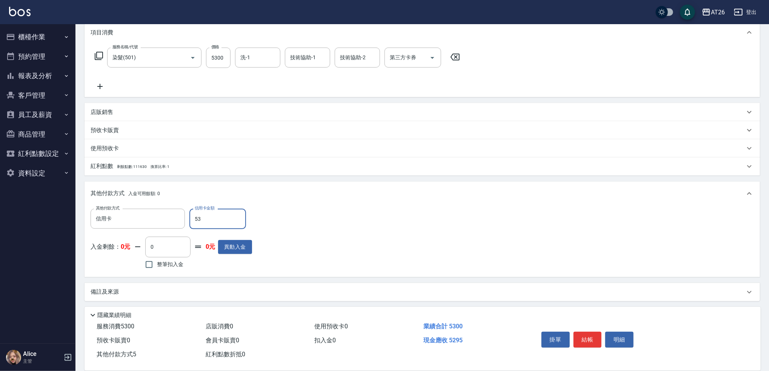
type input "530"
type input "0"
type input "5300"
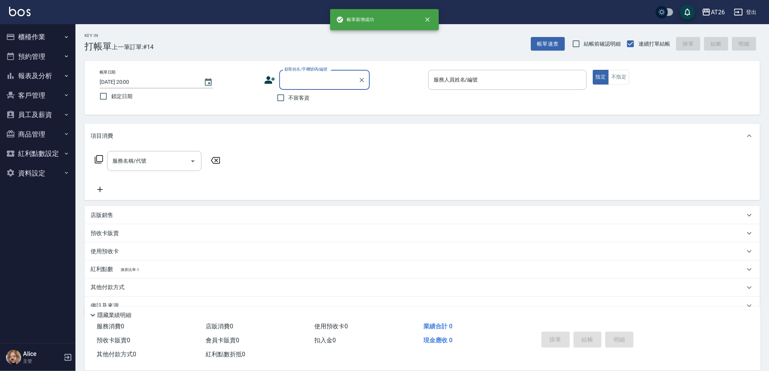
scroll to position [0, 0]
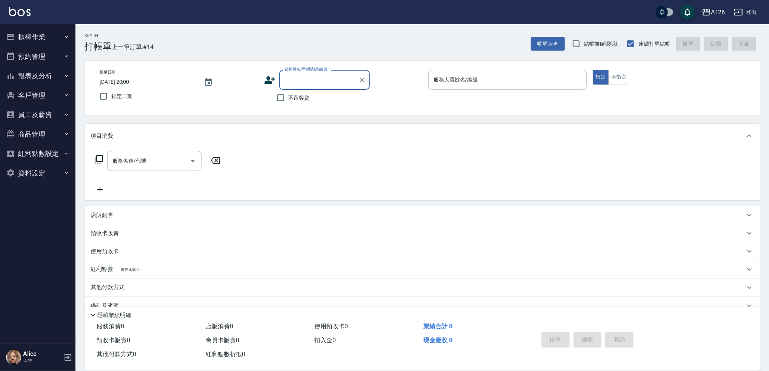
click at [42, 25] on ul "櫃檯作業 打帳單 帳單列表 座位開單 營業儀表板 現金收支登錄 高階收支登錄 材料自購登錄 每日結帳 排班表 現場電腦打卡 掃碼打卡 預約管理 預約管理 單日…" at bounding box center [37, 104] width 69 height 161
click at [42, 28] on button "櫃檯作業" at bounding box center [37, 37] width 69 height 20
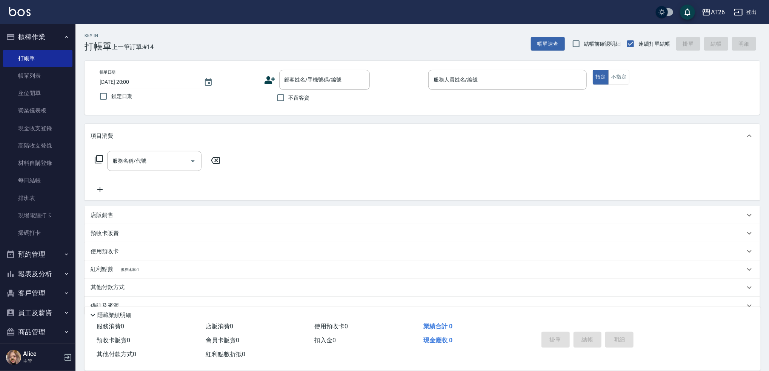
drag, startPoint x: 255, startPoint y: 6, endPoint x: 248, endPoint y: 5, distance: 6.8
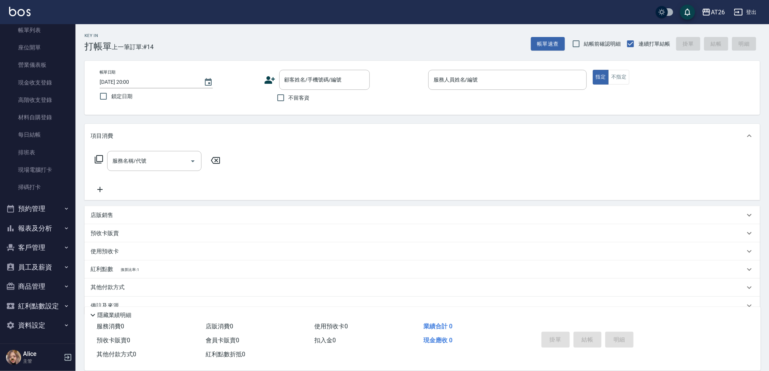
click at [29, 223] on button "報表及分析" at bounding box center [37, 228] width 69 height 20
click at [40, 298] on link "店家日報表" at bounding box center [37, 301] width 69 height 17
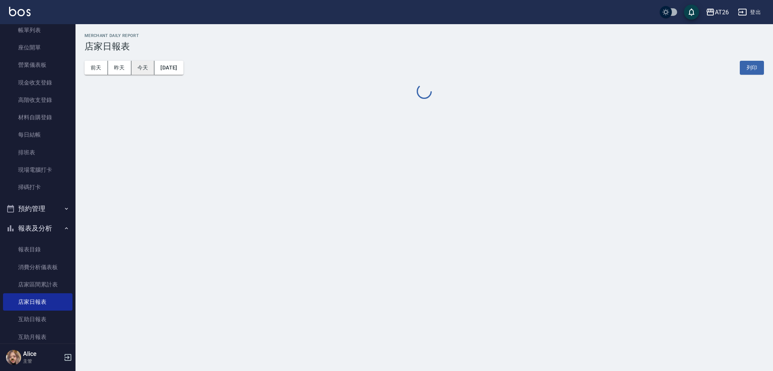
click at [141, 72] on button "今天" at bounding box center [142, 68] width 23 height 14
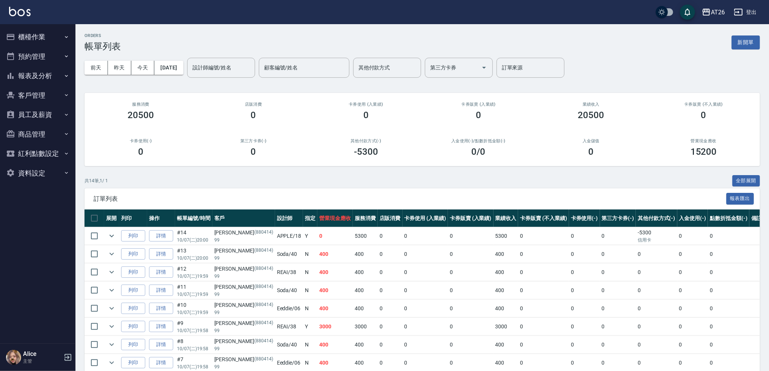
scroll to position [148, 0]
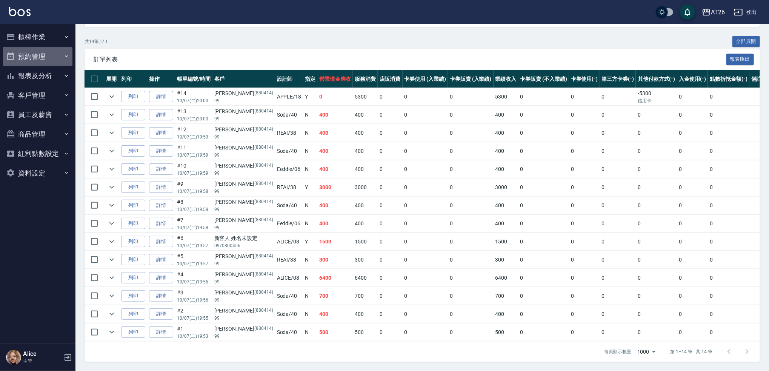
click at [42, 47] on button "預約管理" at bounding box center [37, 57] width 69 height 20
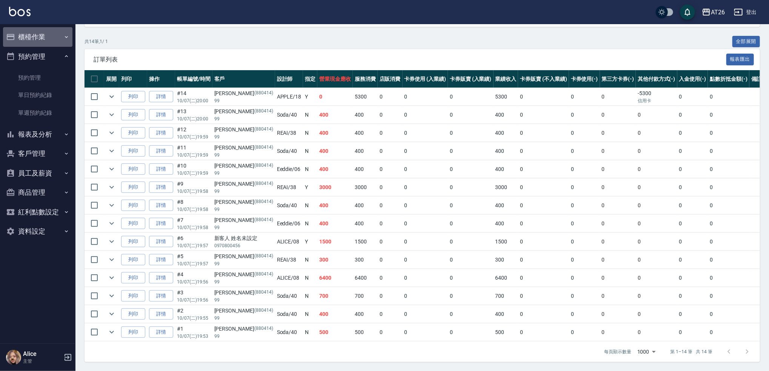
click at [42, 44] on button "櫃檯作業" at bounding box center [37, 37] width 69 height 20
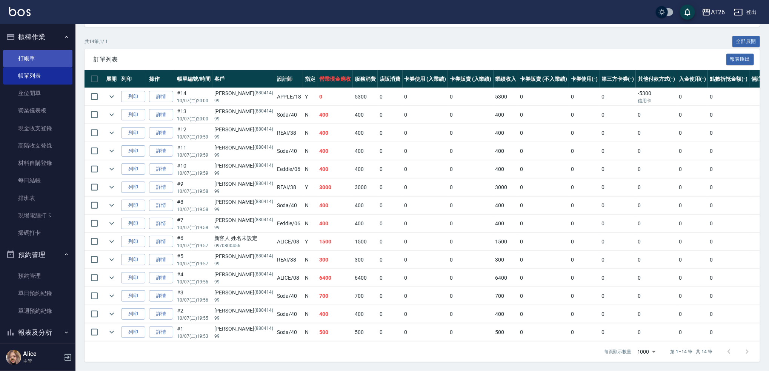
click at [38, 54] on link "打帳單" at bounding box center [37, 58] width 69 height 17
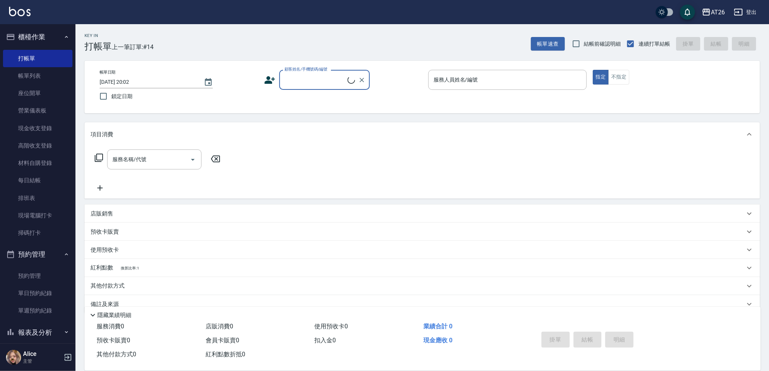
click at [315, 75] on input "顧客姓名/手機號碼/編號" at bounding box center [315, 79] width 65 height 13
type input "0933977286"
type input "1"
type input "[PERSON_NAME]/0933977286/null"
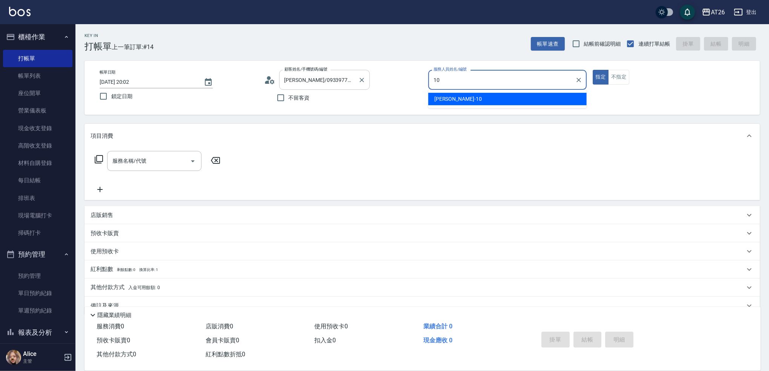
type input "[PERSON_NAME]-10"
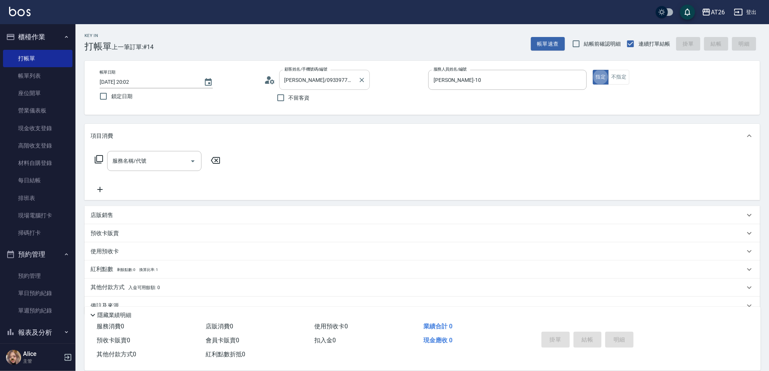
type button "true"
type input "201"
type input "20"
type input "洗髮(201)"
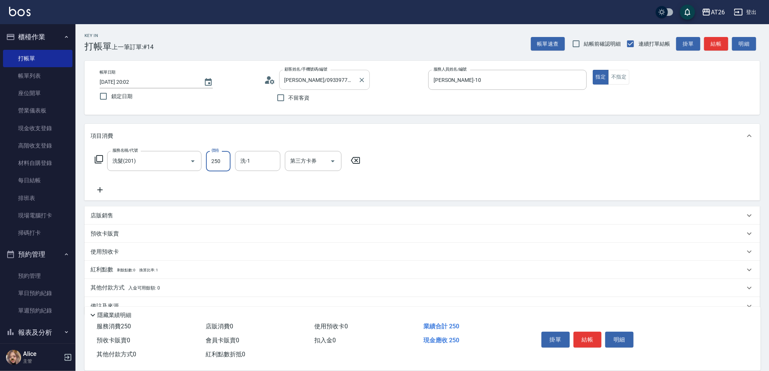
type input "0"
type input "NANA-23"
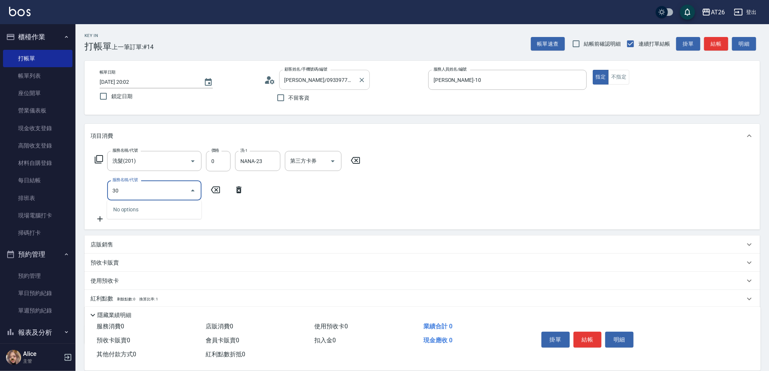
type input "302"
type input "50"
click at [160, 192] on input "302" at bounding box center [144, 190] width 66 height 13
type input "3"
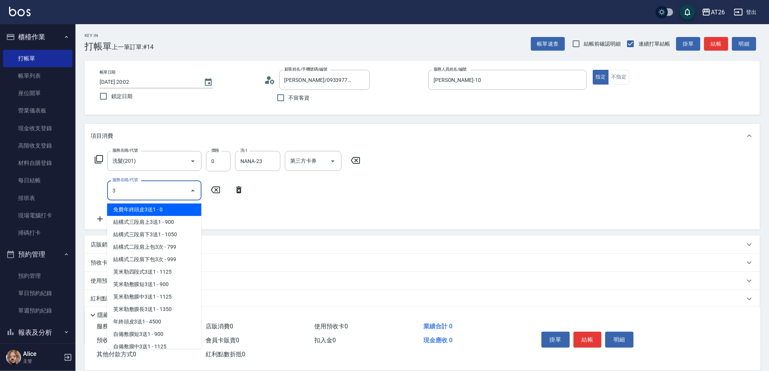
type input "0"
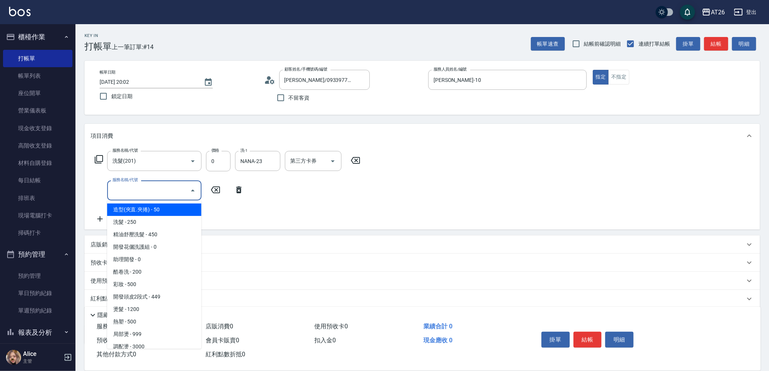
type input "3"
type input "502"
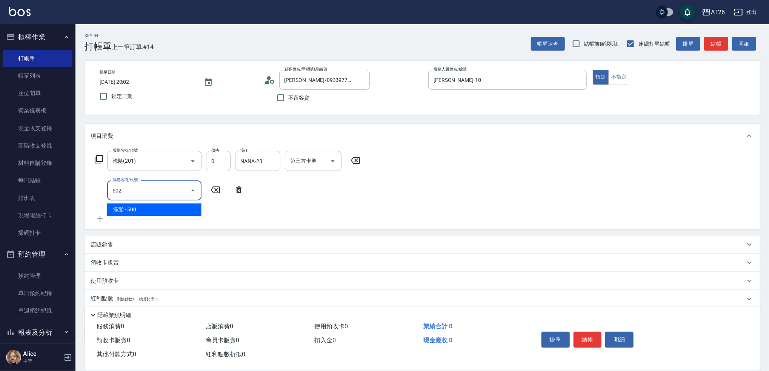
type input "50"
type input "漂髮(502)"
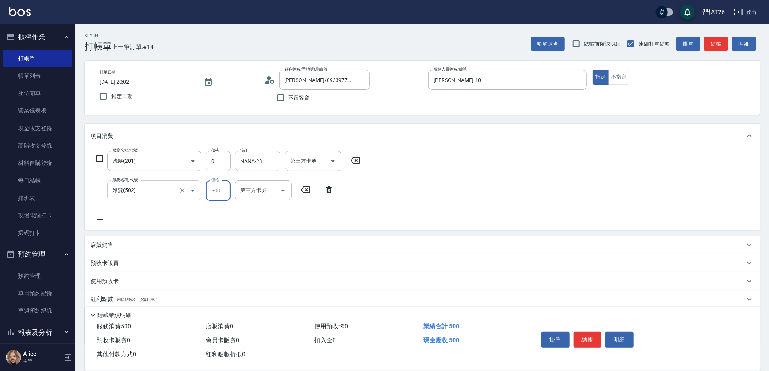
type input "0"
type input "NANA-23"
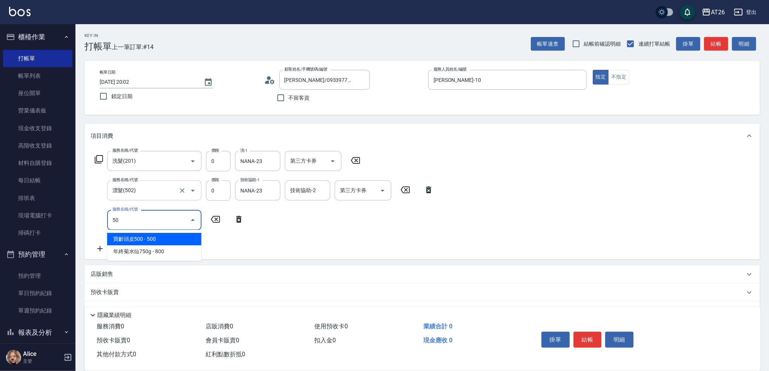
type input "501"
type input "120"
type input "染髮(501)"
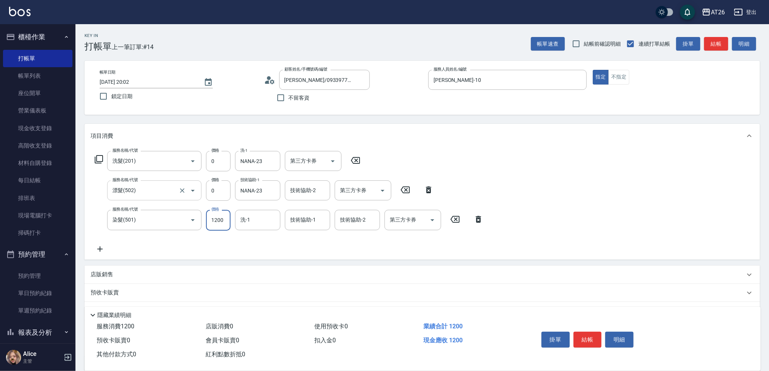
type input "3"
type input "0"
type input "348"
type input "30"
type input "3480"
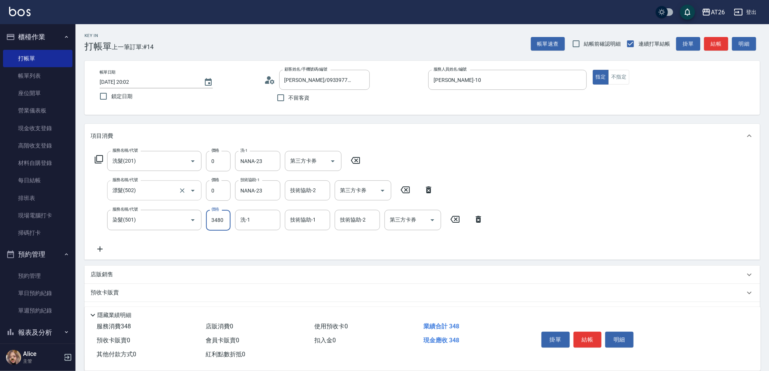
type input "340"
type input "3480"
type input "5"
type input "NANA-23"
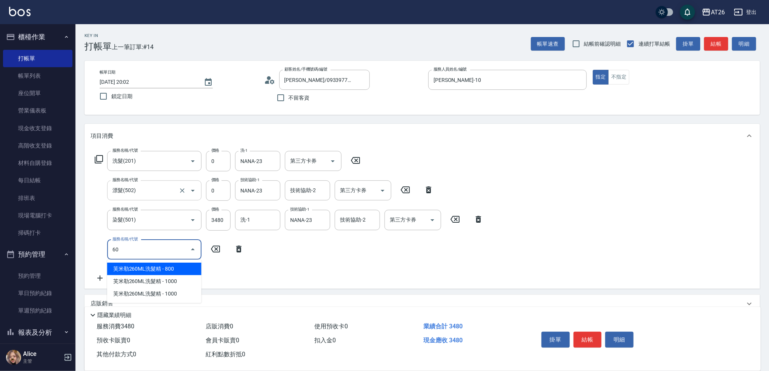
type input "601"
type input "370"
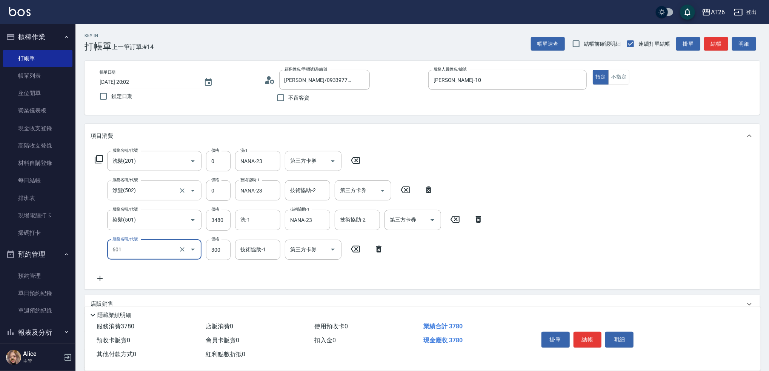
type input "自護髮(601)"
click at [140, 246] on input "自護髮(601)" at bounding box center [144, 249] width 66 height 13
type input "340"
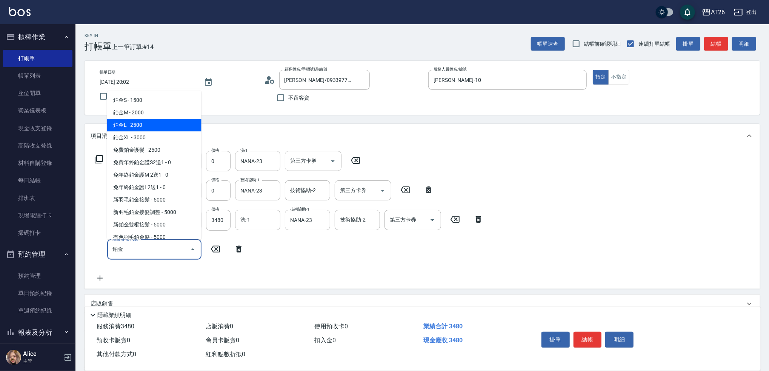
type input "鉑金L(618)"
type input "590"
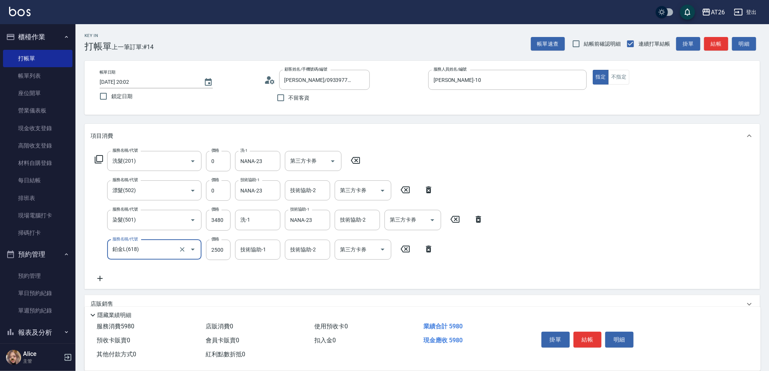
type input "鉑金L(618)"
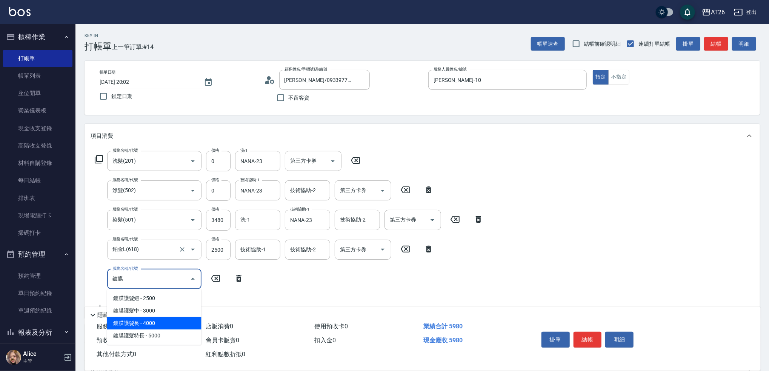
type input "鍍膜護髮長(643)"
type input "990"
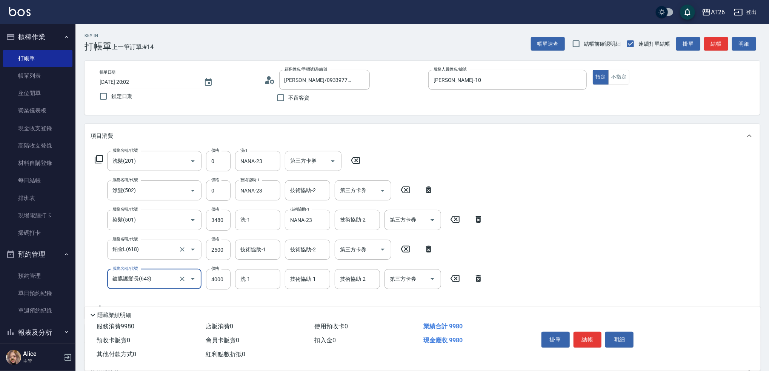
type input "鍍膜護髮長(643)"
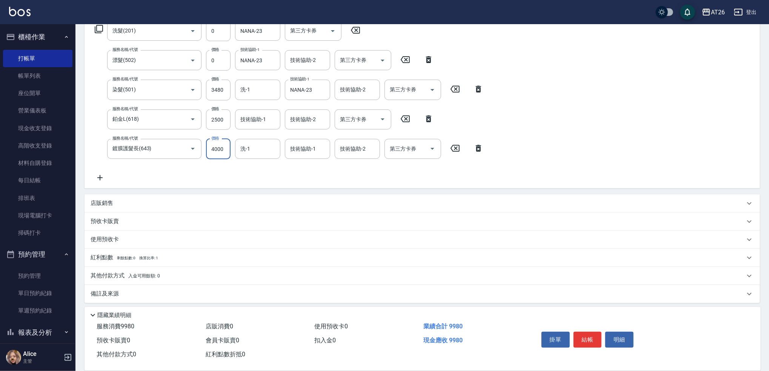
scroll to position [132, 0]
click at [136, 203] on div "店販銷售" at bounding box center [418, 201] width 654 height 8
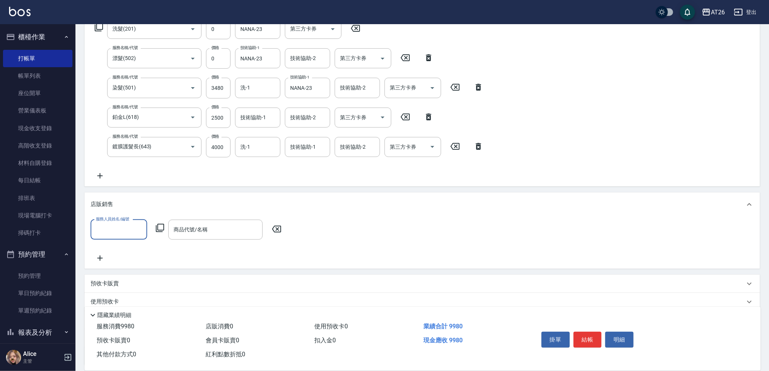
scroll to position [0, 0]
click at [124, 226] on input "服務人員姓名/編號" at bounding box center [119, 229] width 50 height 13
type input "[PERSON_NAME]-10"
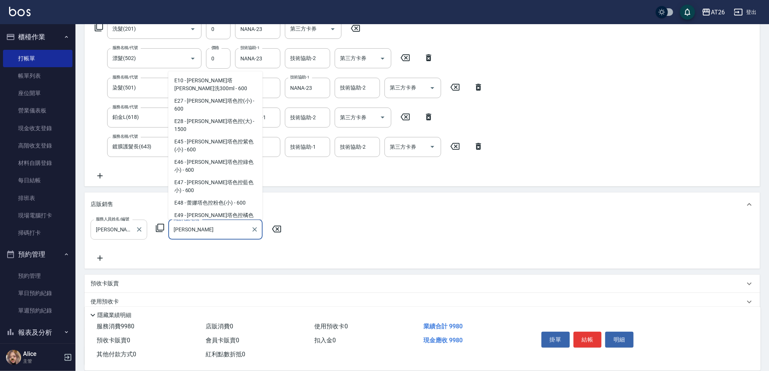
type input "[PERSON_NAME]塔色控紫灰(小)"
type input "1050"
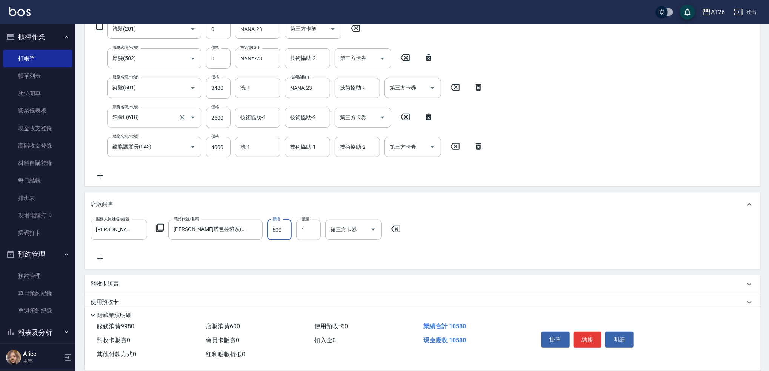
click at [154, 111] on input "鉑金L(618)" at bounding box center [144, 117] width 66 height 13
click at [160, 111] on input "鉑金L(618)" at bounding box center [144, 117] width 66 height 13
click at [155, 117] on input "鉑金L(618)" at bounding box center [144, 117] width 66 height 13
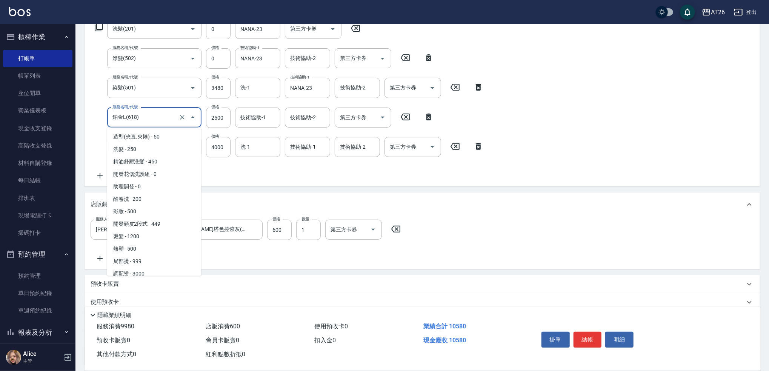
click at [144, 117] on input "鉑金L(618)" at bounding box center [144, 117] width 66 height 13
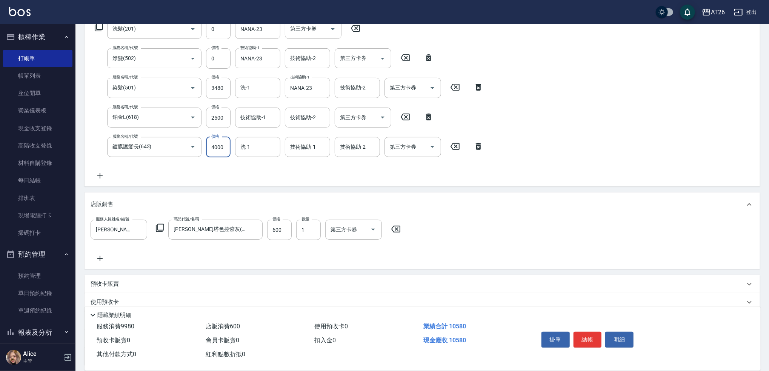
click at [306, 122] on input "技術協助-2" at bounding box center [307, 117] width 38 height 13
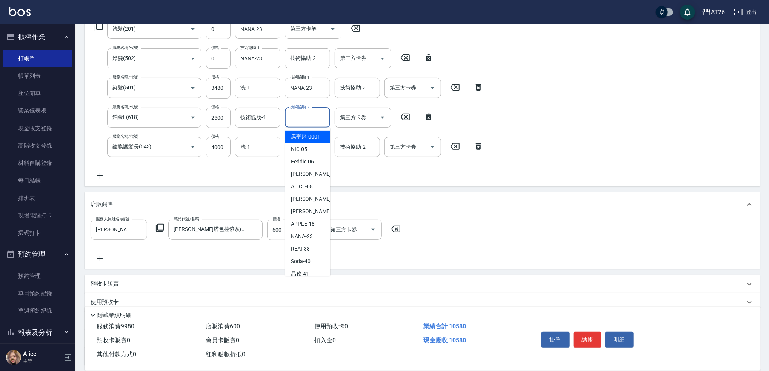
type input "馬聖翔-0001"
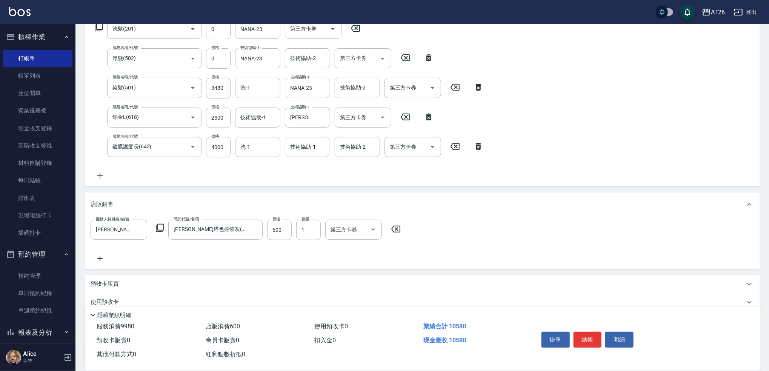
click at [93, 175] on icon at bounding box center [100, 175] width 19 height 9
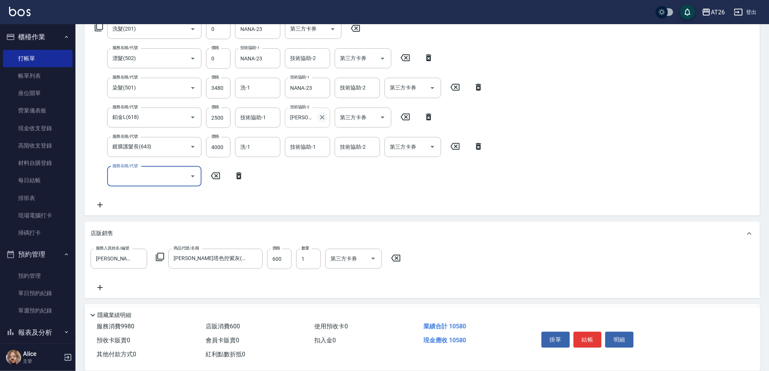
click at [318, 117] on icon "Clear" at bounding box center [322, 118] width 8 height 8
click at [163, 167] on div "服務名稱/代號" at bounding box center [154, 176] width 94 height 20
type input "防"
type input "6"
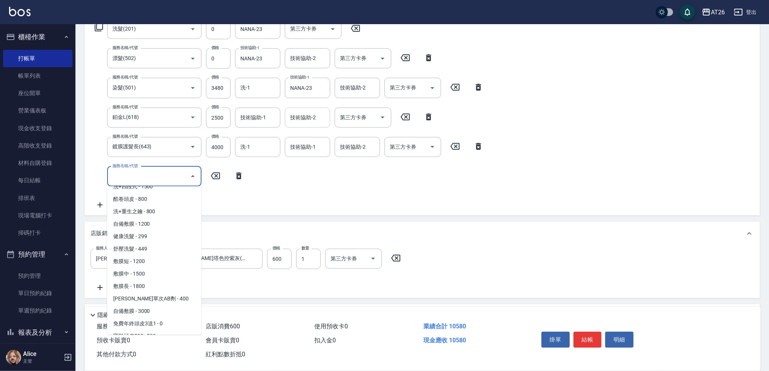
scroll to position [1710, 0]
type input "0"
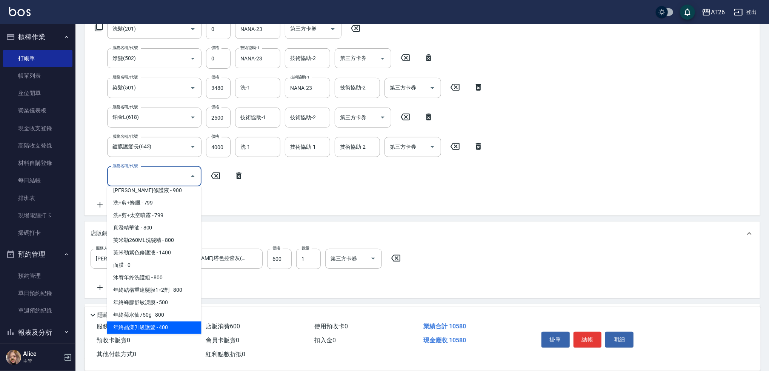
scroll to position [3005, 0]
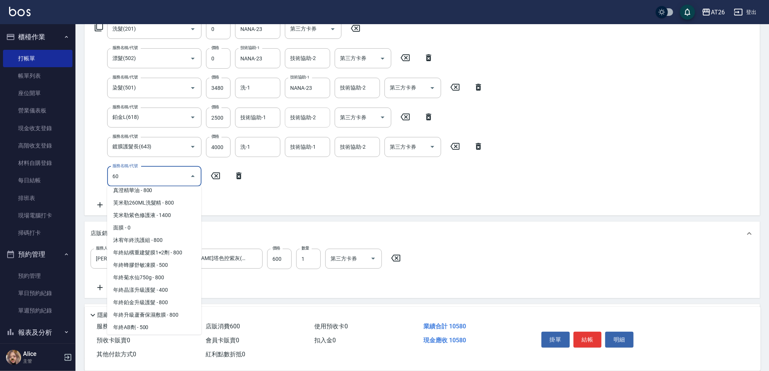
type input "601"
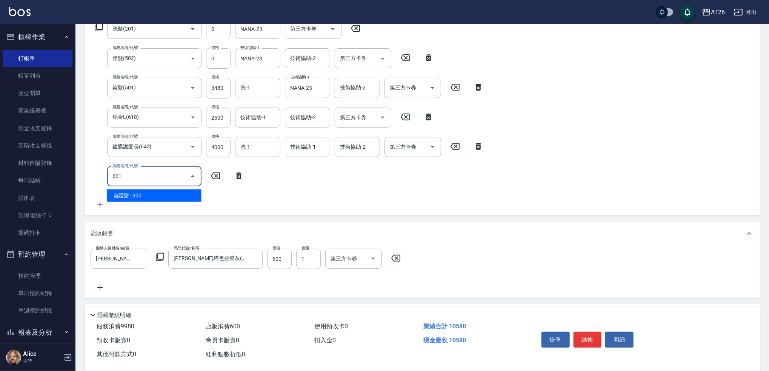
scroll to position [0, 0]
type input "1080"
type input "自護髮(601)"
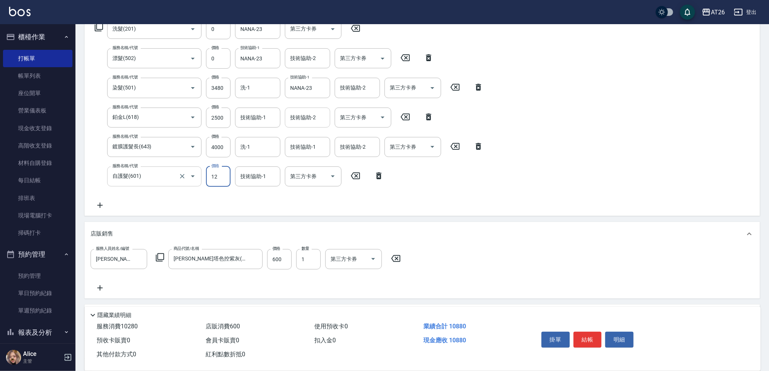
type input "120"
type input "1170"
type input "1200"
click at [429, 178] on div "服務名稱/代號 洗髮(201) 服務名稱/代號 價格 0 價格 洗-1 NANA-23 洗-1 第三方卡券 第三方卡券 服務名稱/代號 漂髮(502) 服務名…" at bounding box center [289, 114] width 397 height 191
click at [223, 94] on input "3480" at bounding box center [218, 88] width 25 height 20
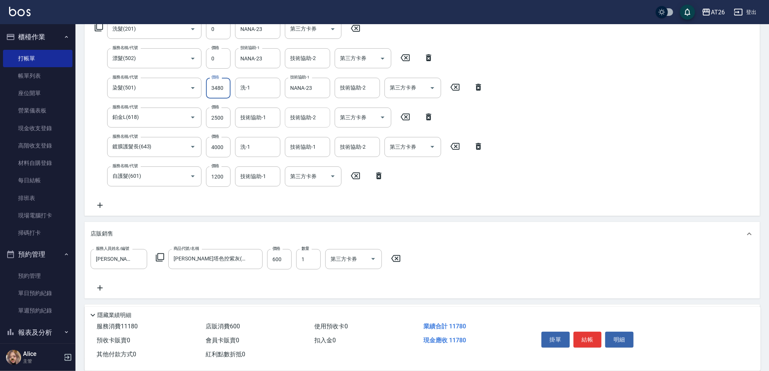
type input "3"
type input "830"
type input "31"
type input "860"
type input "3152"
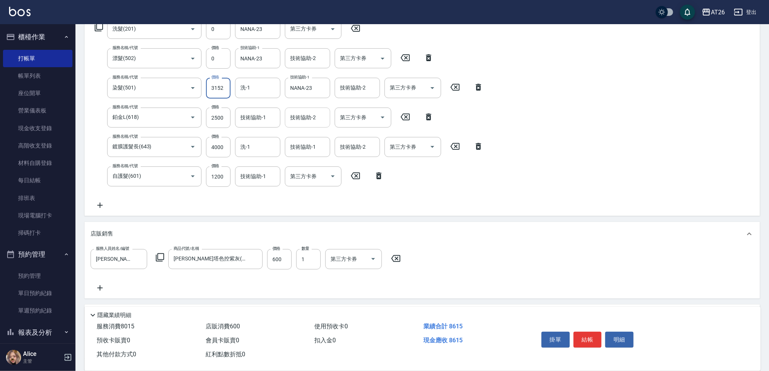
type input "1140"
click at [534, 154] on div "服務名稱/代號 洗髮(201) 服務名稱/代號 價格 0 價格 洗-1 NANA-23 洗-1 第三方卡券 第三方卡券 服務名稱/代號 漂髮(502) 服務名…" at bounding box center [422, 116] width 675 height 200
click at [225, 94] on input "3152" at bounding box center [218, 88] width 25 height 20
type input "3"
type input "830"
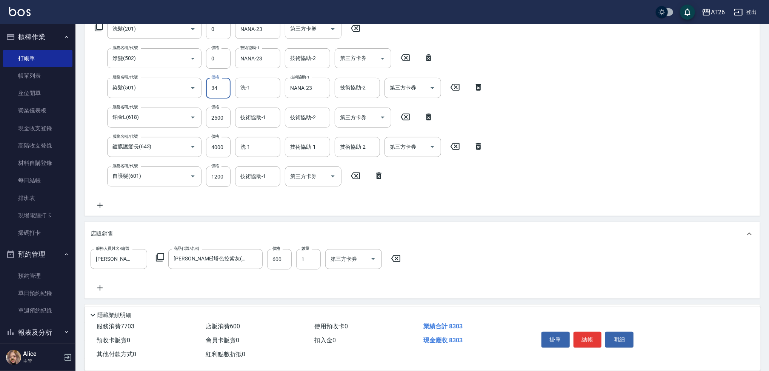
type input "348"
type input "860"
type input "3480"
type input "1170"
type input "3480"
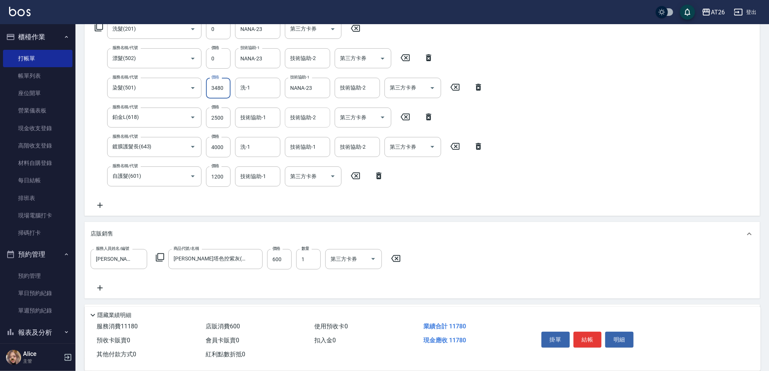
click at [232, 74] on div "服務名稱/代號 洗髮(201) 服務名稱/代號 價格 0 價格 洗-1 NANA-23 洗-1 第三方卡券 第三方卡券 服務名稱/代號 漂髮(502) 服務名…" at bounding box center [289, 114] width 397 height 191
click at [547, 135] on div "服務名稱/代號 洗髮(201) 服務名稱/代號 價格 0 價格 洗-1 NANA-23 洗-1 第三方卡券 第三方卡券 服務名稱/代號 漂髮(502) 服務名…" at bounding box center [422, 116] width 675 height 200
click at [275, 259] on input "600" at bounding box center [279, 259] width 25 height 20
type input "480"
type input "1160"
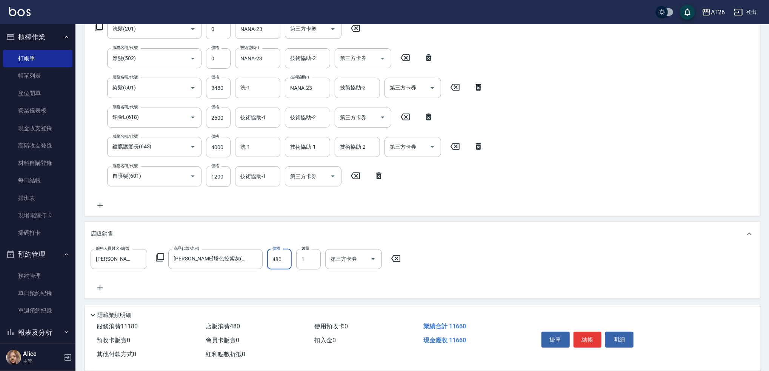
type input "480"
click at [215, 198] on div "服務名稱/代號 洗髮(201) 服務名稱/代號 價格 0 價格 洗-1 NANA-23 洗-1 第三方卡券 第三方卡券 服務名稱/代號 漂髮(502) 服務名…" at bounding box center [289, 114] width 397 height 191
click at [220, 92] on input "3480" at bounding box center [218, 88] width 25 height 20
type input "3152"
type input "1130"
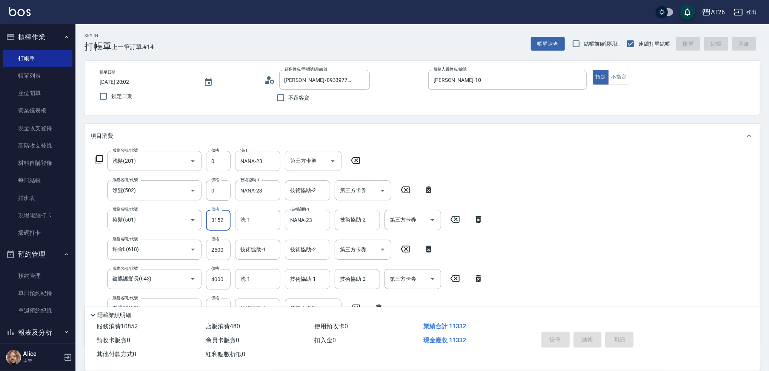
type input "2025/10/07 20:18"
type input "0"
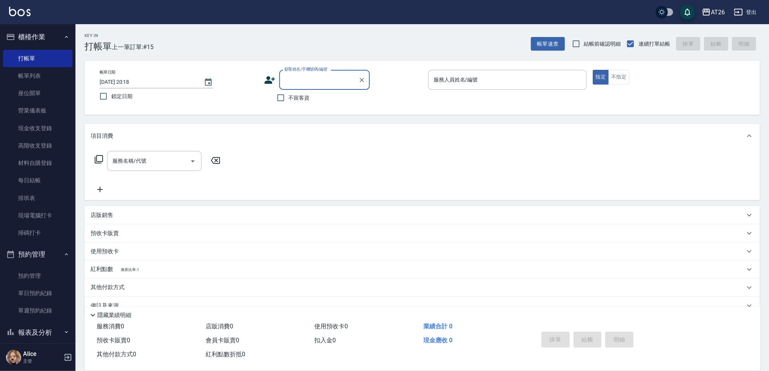
click at [294, 78] on input "顧客姓名/手機號碼/編號" at bounding box center [319, 79] width 72 height 13
type input "0970974490"
type input "10"
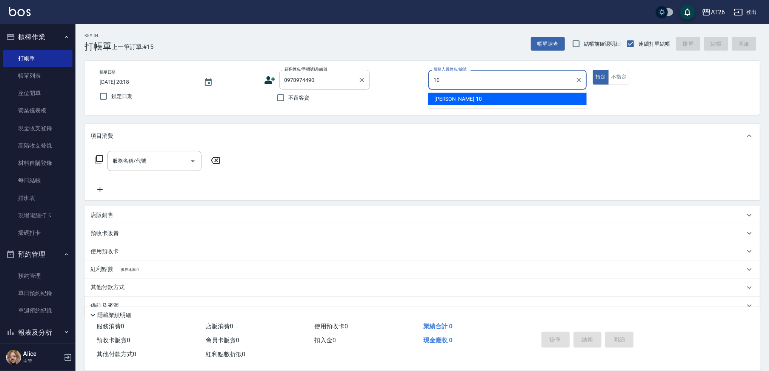
type input "無名字/0970974490/null"
type input "[PERSON_NAME]-10"
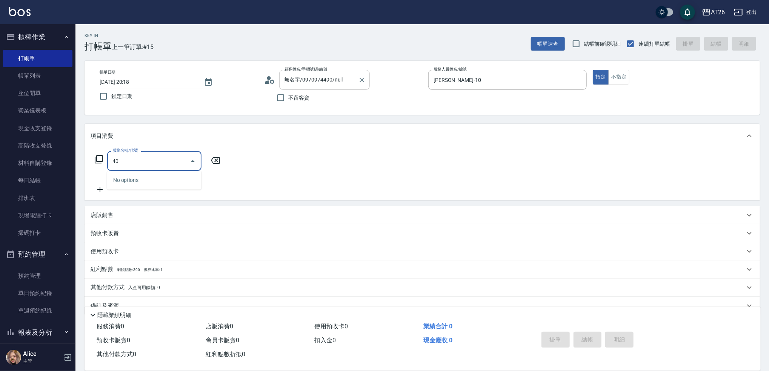
type input "401"
type input "20"
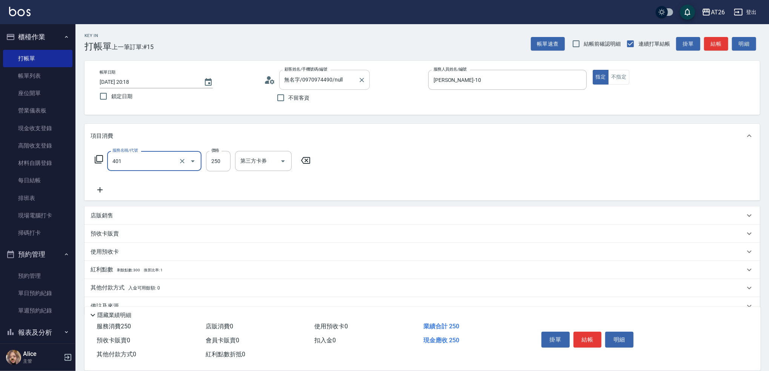
type input "剪髮(401)"
type input "6"
type input "0"
type input "600"
type input "60"
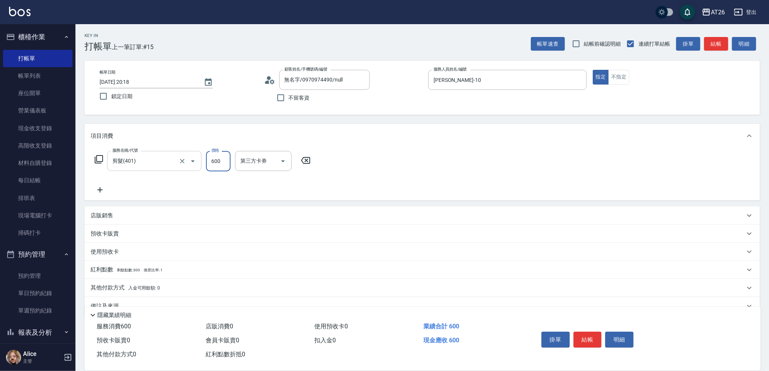
type input "600"
click at [140, 168] on input "剪髮(401)" at bounding box center [144, 160] width 66 height 13
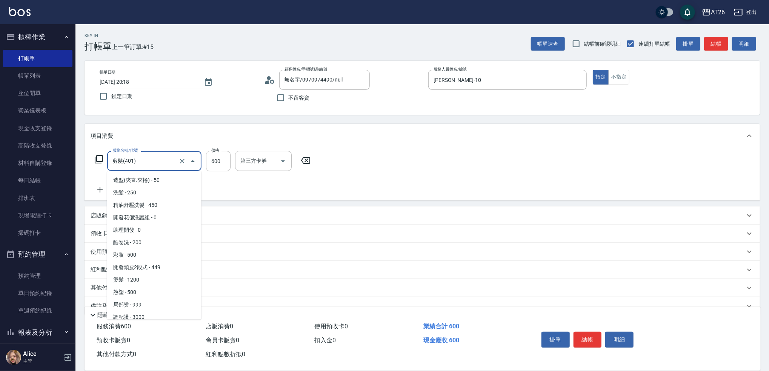
scroll to position [29, 0]
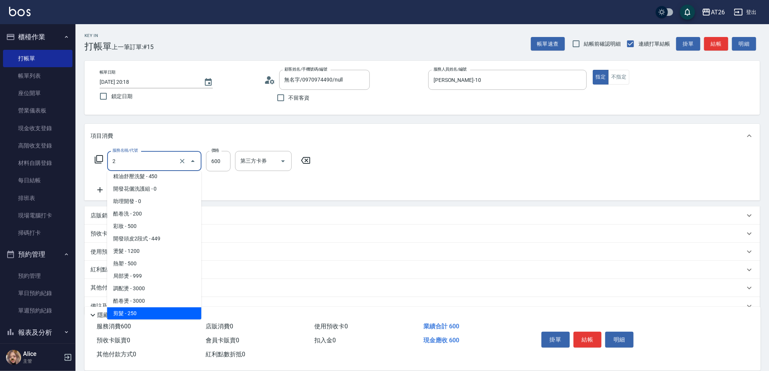
type input "20"
type input "0"
type input "201"
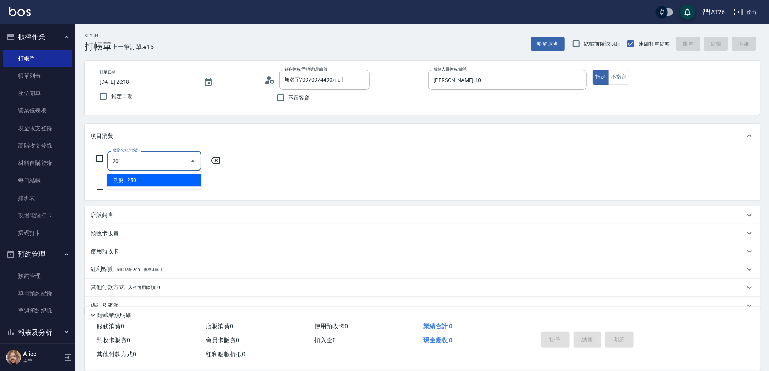
scroll to position [0, 0]
type input "20"
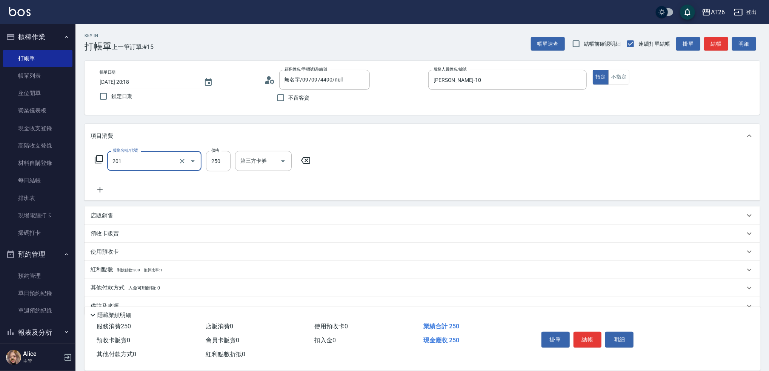
type input "洗髮(201)"
type input "6"
type input "0"
type input "600"
type input "60"
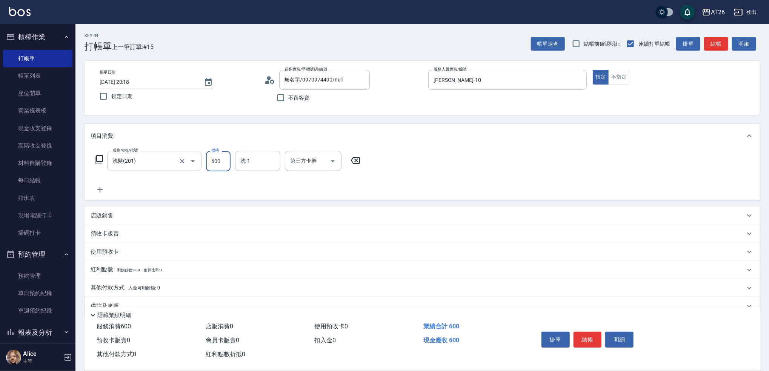
type input "600"
type input "Tammy-47"
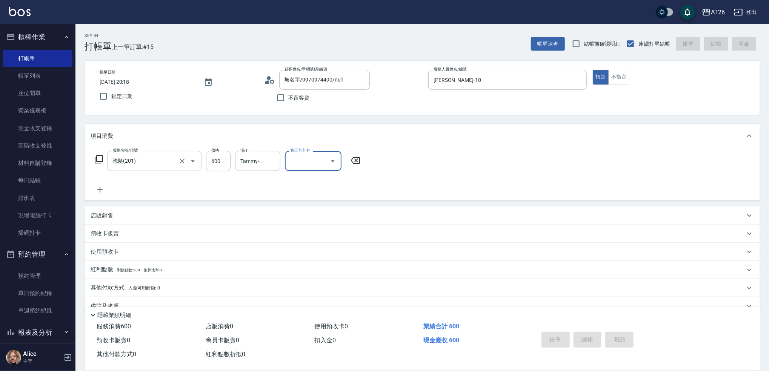
type input "[DATE] 20:19"
type input "0"
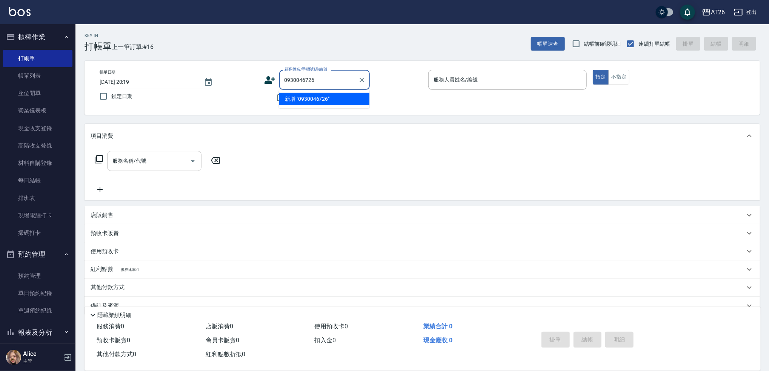
type input "0930046726"
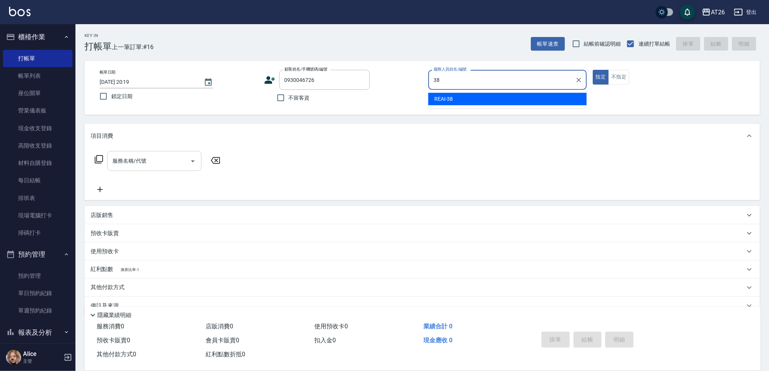
type input "REAI-38"
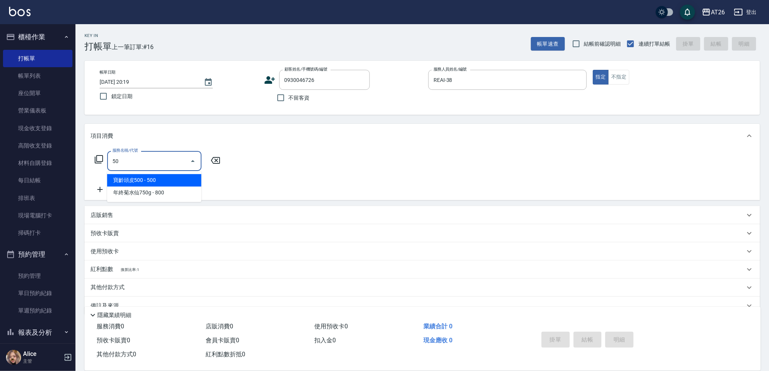
type input "501"
type input "120"
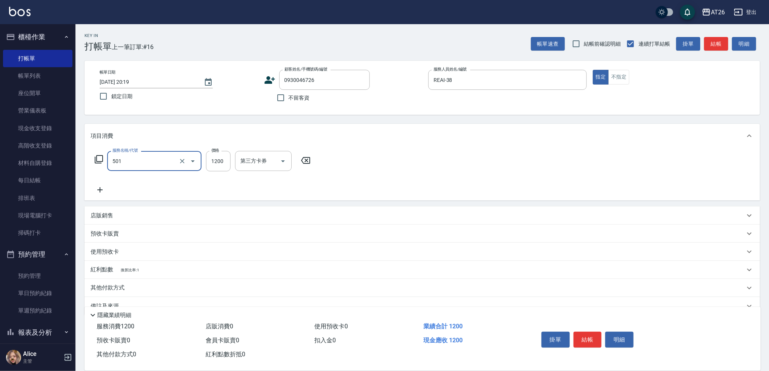
type input "染髮(501)"
type input "1"
type input "0"
type input "199"
type input "10"
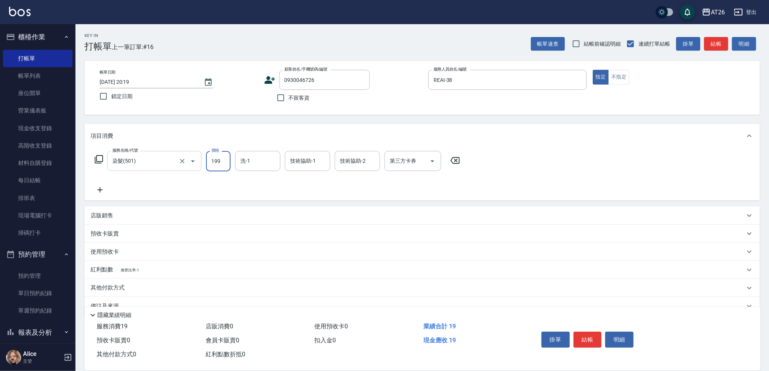
type input "1999"
type input "190"
type input "1999"
type input "[PERSON_NAME]-44"
click at [248, 160] on div "洗-1 洗-1" at bounding box center [257, 161] width 45 height 20
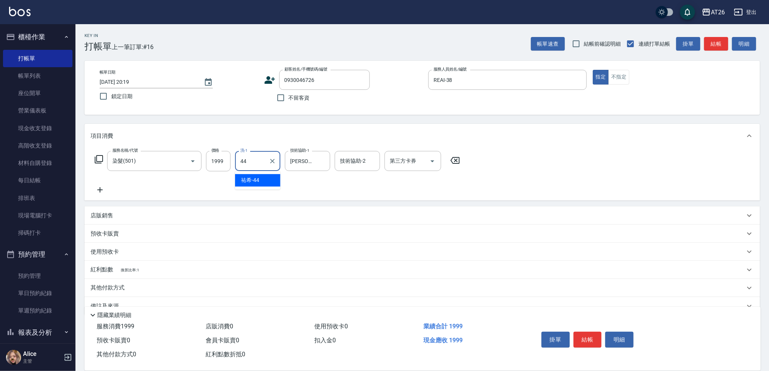
type input "[PERSON_NAME]-44"
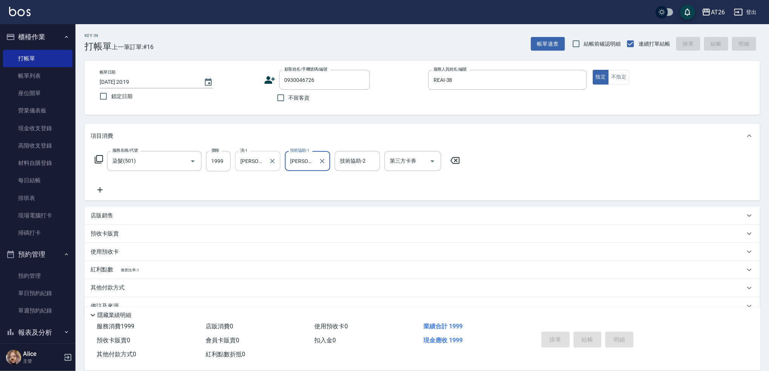
type input "2025/10/07 20:20"
type input "0"
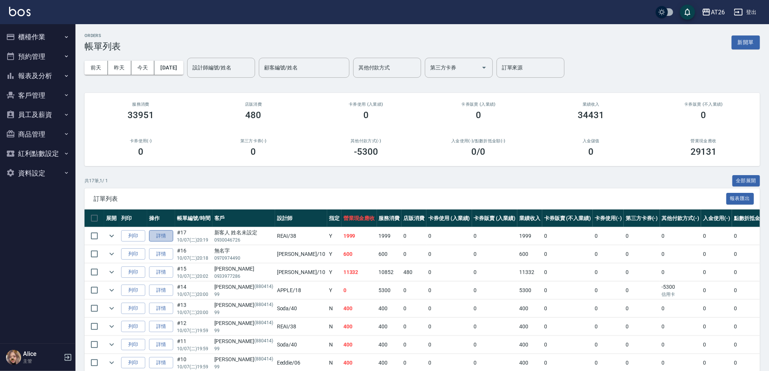
click at [171, 231] on link "詳情" at bounding box center [161, 236] width 24 height 12
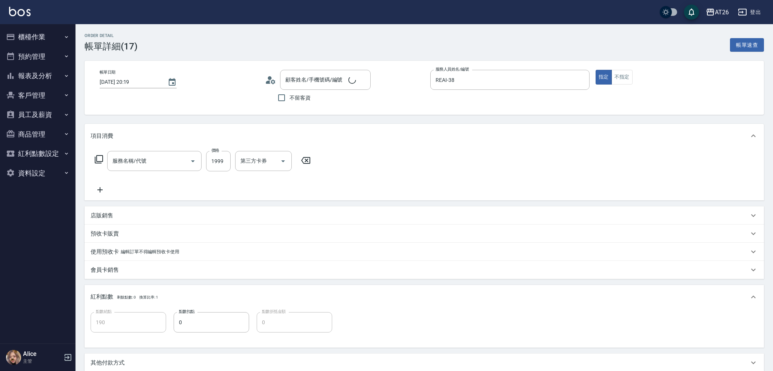
type input "[DATE] 20:19"
type input "REAI-38"
type input "190"
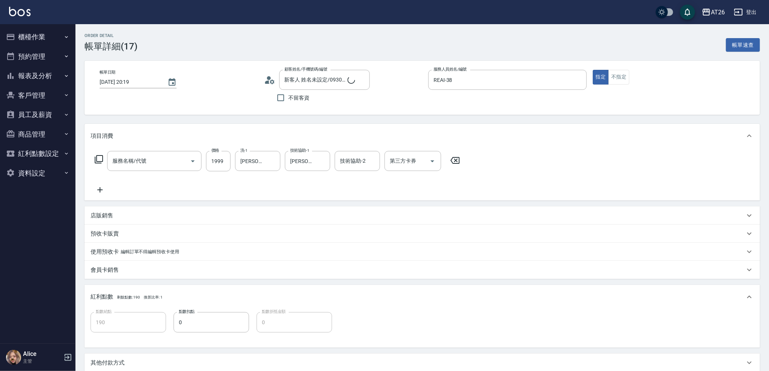
type input "新客人 姓名未設定/0930046726/null"
type input "染髮(501)"
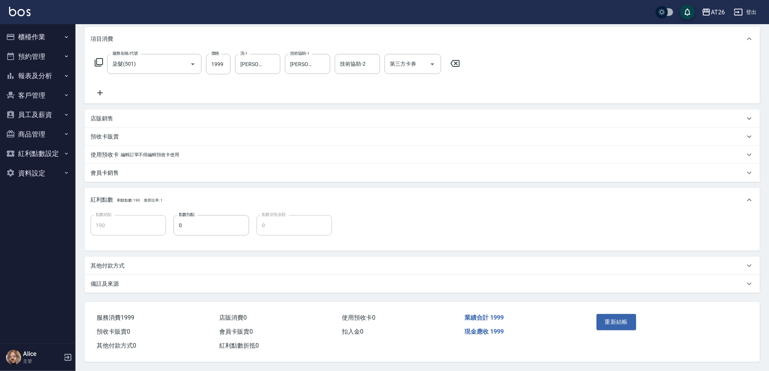
click at [133, 262] on div "其他付款方式" at bounding box center [418, 266] width 654 height 8
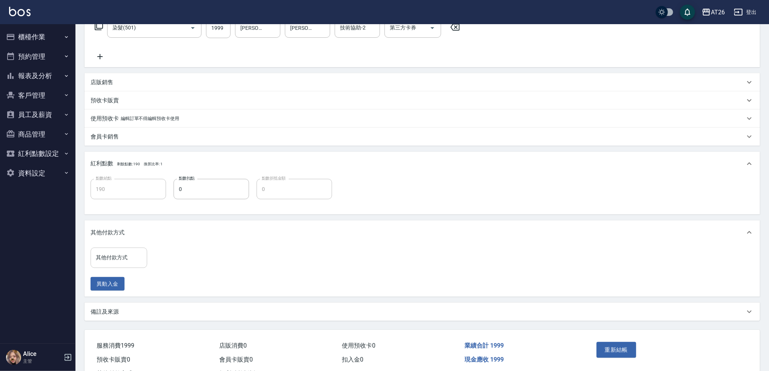
scroll to position [162, 0]
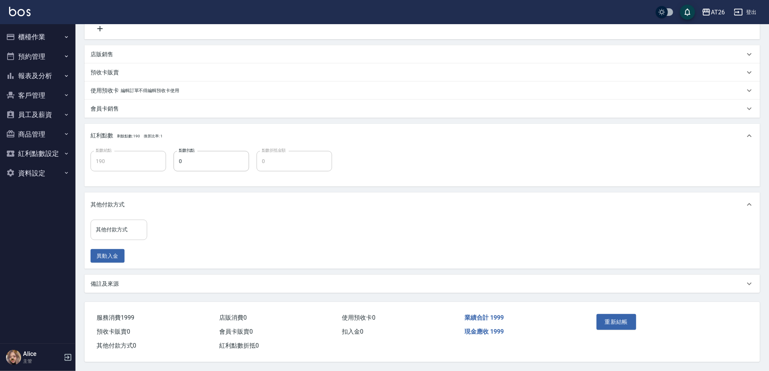
click at [125, 232] on input "其他付款方式" at bounding box center [119, 229] width 50 height 13
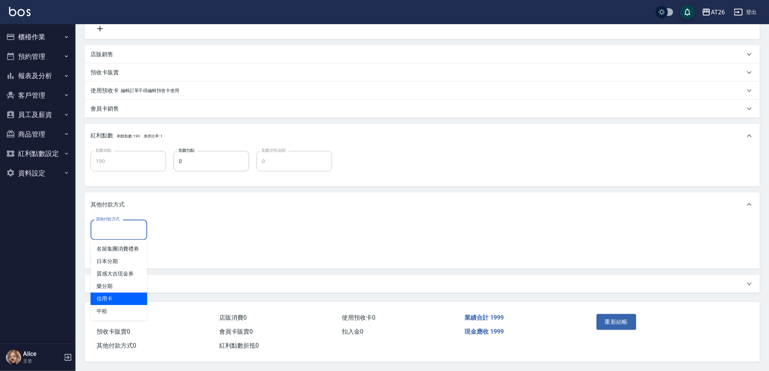
click at [123, 293] on span "信用卡" at bounding box center [119, 298] width 57 height 12
type input "信用卡"
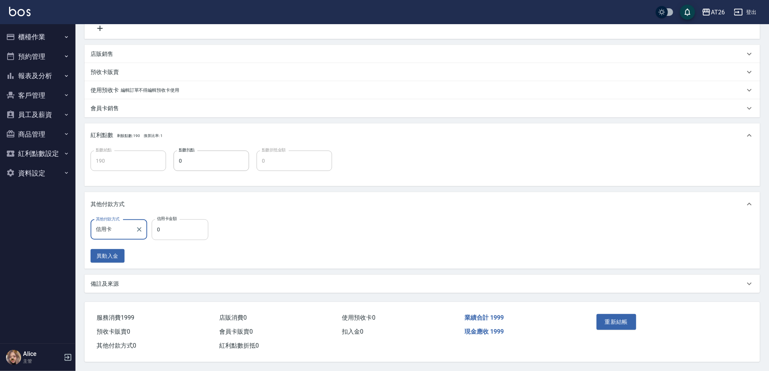
click at [172, 232] on input "0" at bounding box center [180, 229] width 57 height 20
type input "199"
type input "180"
type input "1999"
type input "0"
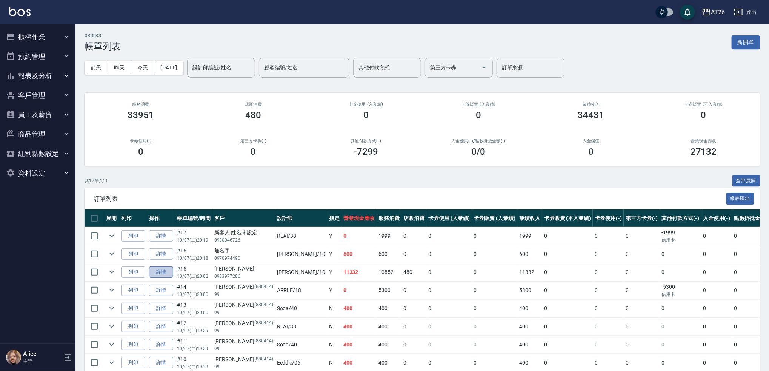
click at [166, 273] on link "詳情" at bounding box center [161, 272] width 24 height 12
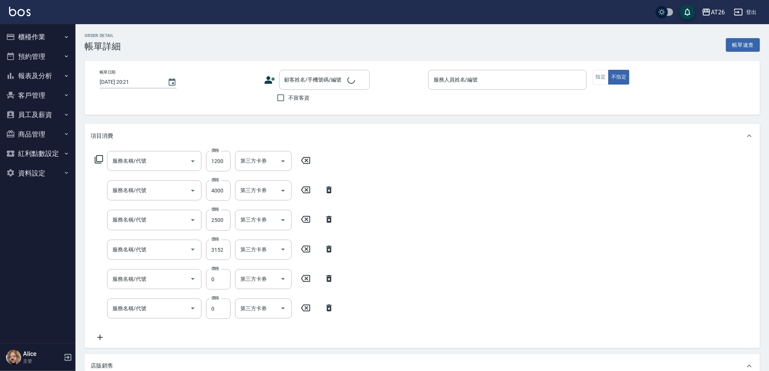
scroll to position [220, 0]
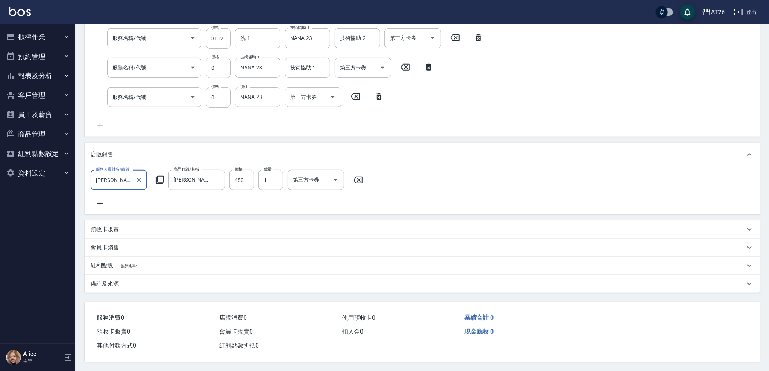
type input "[DATE] 20:02"
type input "[PERSON_NAME]-10"
type input "1130"
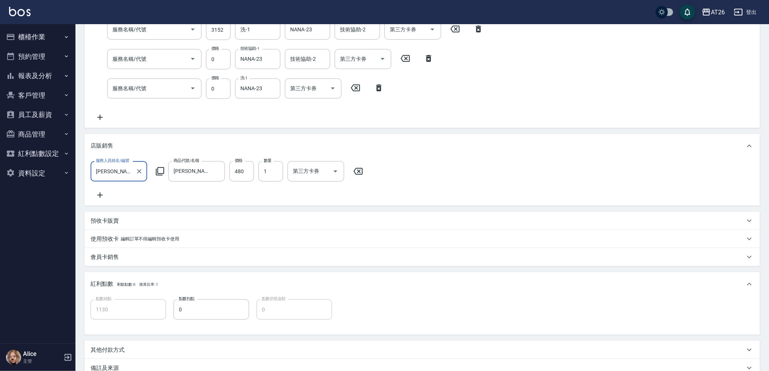
click at [135, 261] on div "會員卡銷售" at bounding box center [418, 257] width 654 height 8
type input "自護髮(601)"
type input "鍍膜護髮長(643)"
type input "鉑金L(618)"
type input "染髮(501)"
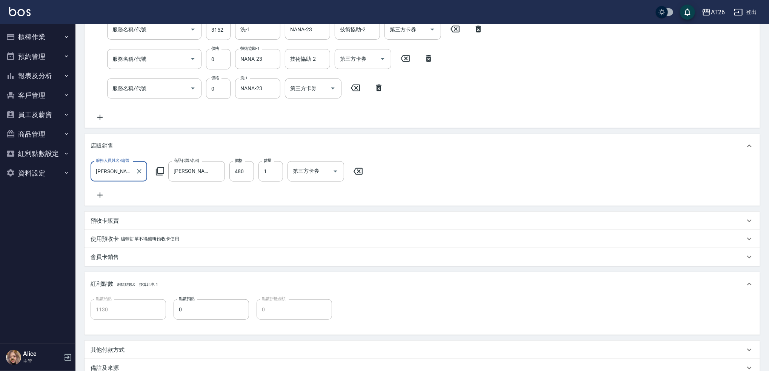
type input "漂髮(502)"
type input "洗髮(201)"
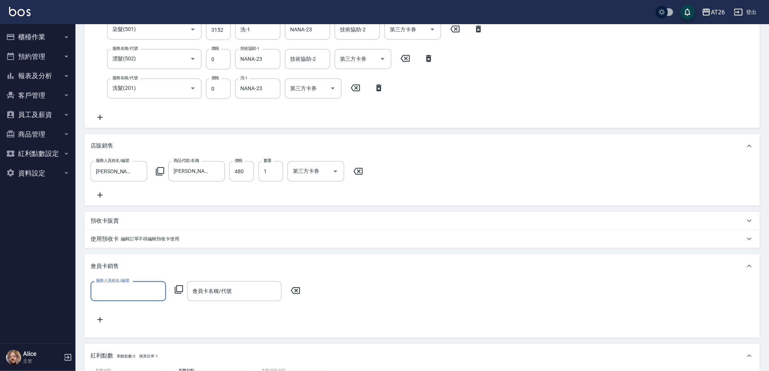
click at [135, 261] on div "會員卡銷售" at bounding box center [422, 266] width 675 height 24
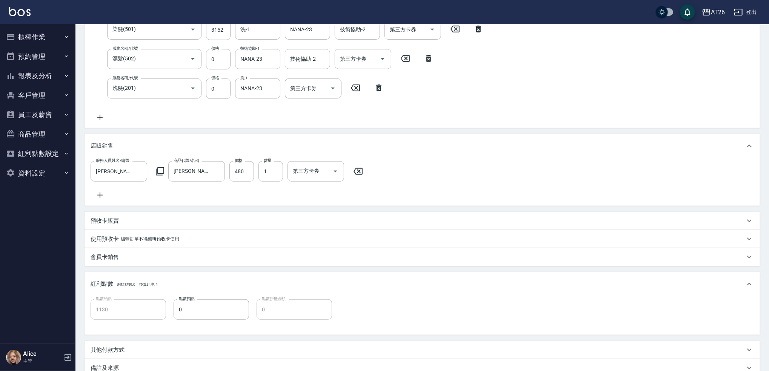
type input "[PERSON_NAME]/0933977286/null"
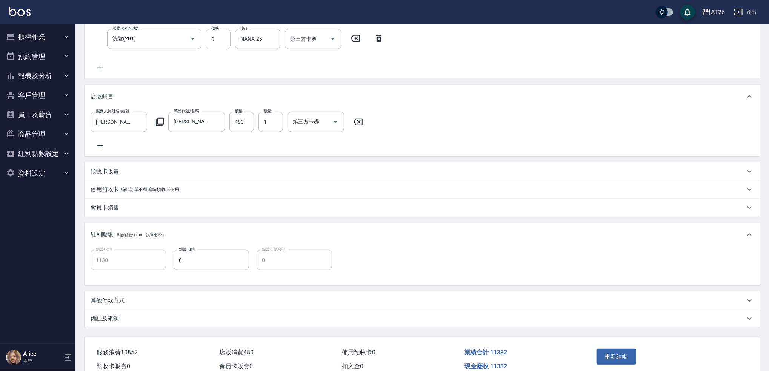
scroll to position [313, 0]
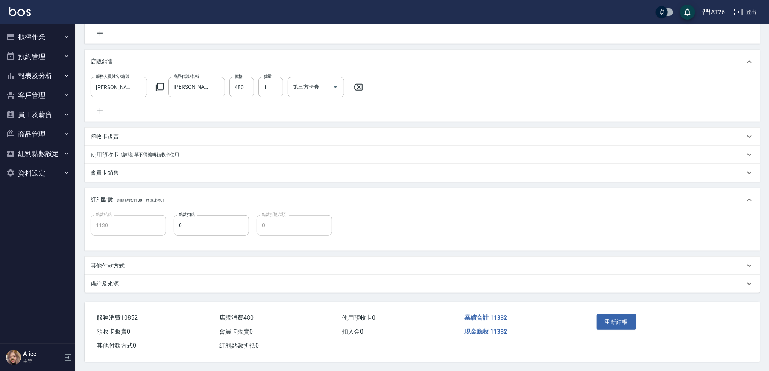
click at [134, 262] on div "其他付款方式" at bounding box center [418, 266] width 654 height 8
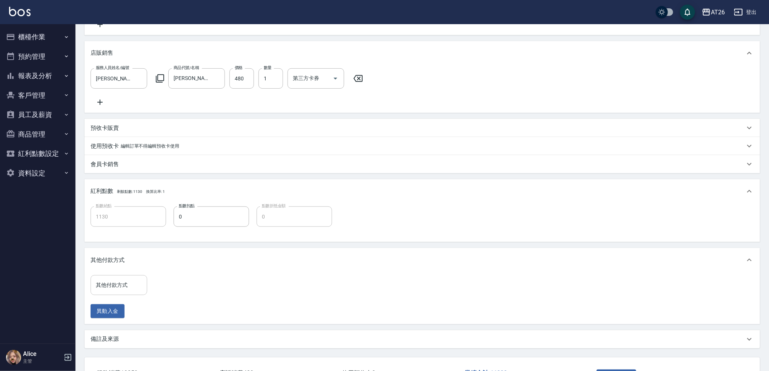
click at [120, 284] on div "其他付款方式" at bounding box center [119, 285] width 57 height 20
click at [118, 263] on span "信用卡" at bounding box center [119, 261] width 57 height 12
type input "信用卡"
click at [182, 287] on input "0" at bounding box center [180, 285] width 57 height 20
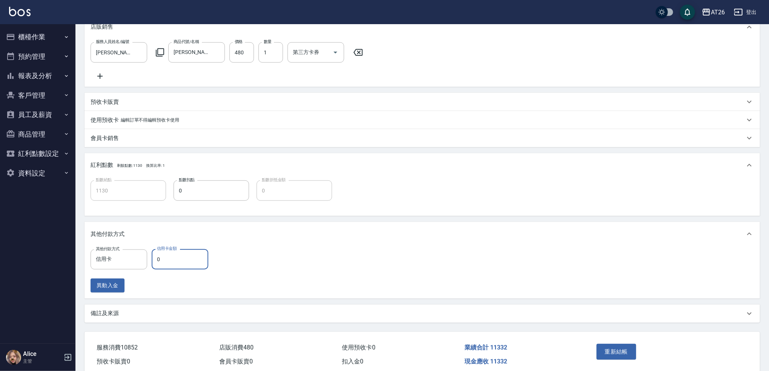
scroll to position [377, 0]
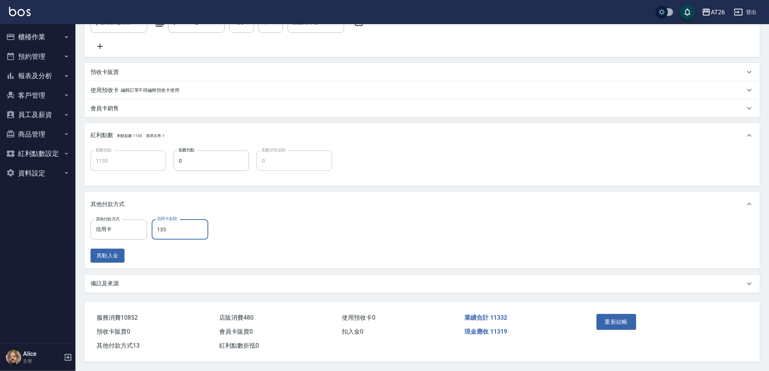
type input "1333"
type input "990"
type input "133"
type input "1110"
type input "13"
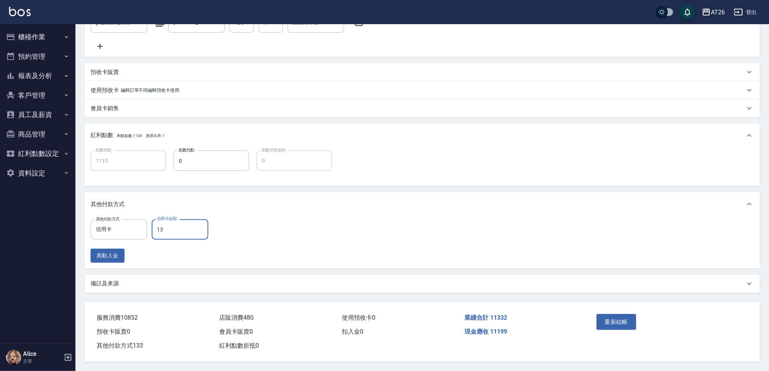
type input "1130"
type input "1133"
type input "0"
type input "11332"
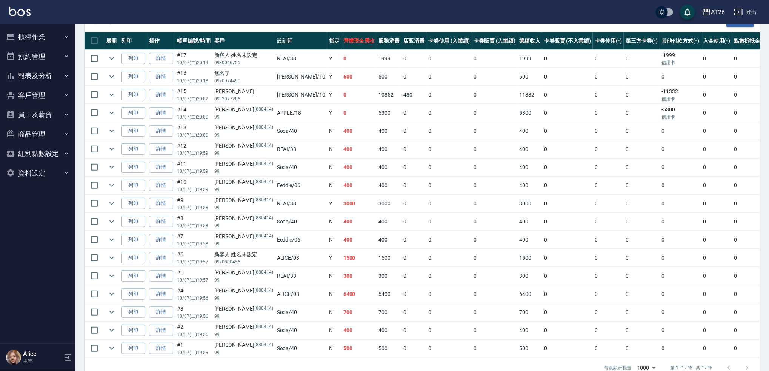
scroll to position [202, 0]
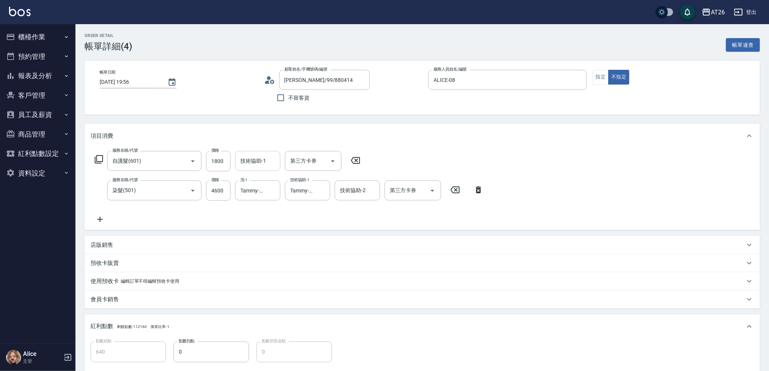
click at [258, 166] on input "技術協助-1" at bounding box center [257, 160] width 38 height 13
type input "Tammy-47"
click at [375, 117] on div "Order detail 帳單詳細 (4) 帳單速查 帳單日期 [DATE] 19:56 顧客姓名/手機號碼/編號 [PERSON_NAME]/99/8804…" at bounding box center [422, 261] width 694 height 474
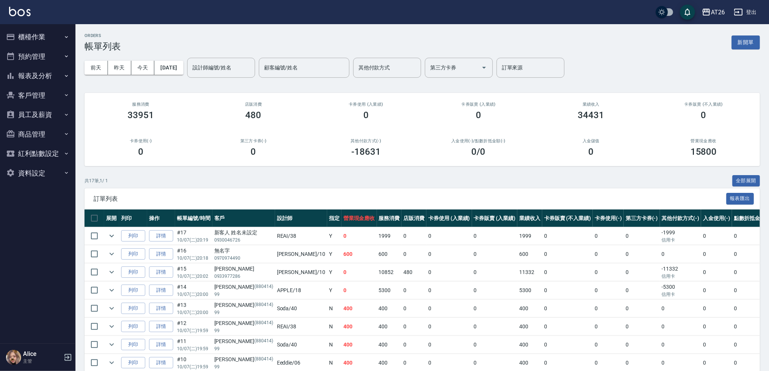
click at [42, 69] on button "報表及分析" at bounding box center [37, 76] width 69 height 20
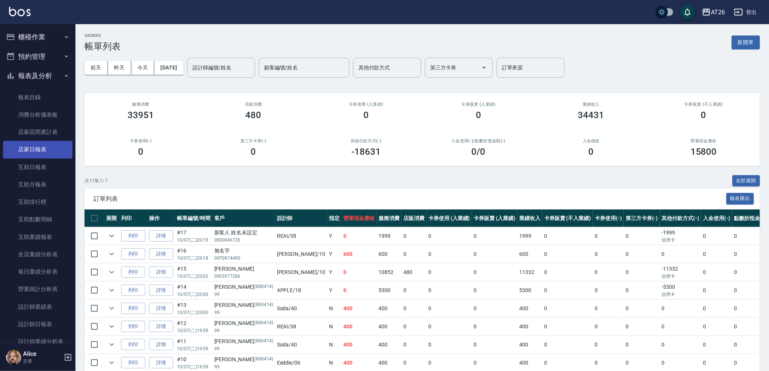
click at [40, 153] on link "店家日報表" at bounding box center [37, 149] width 69 height 17
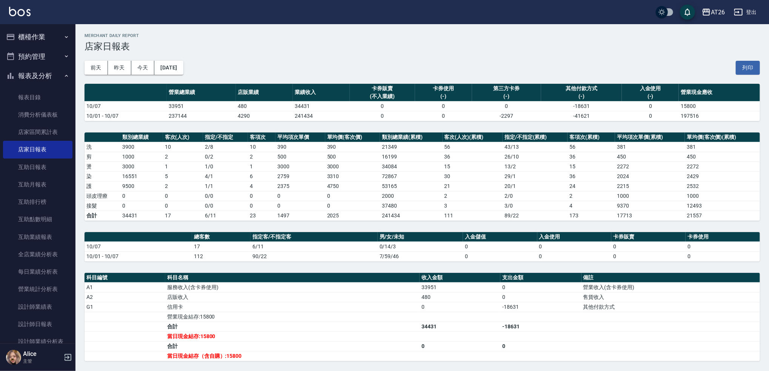
click at [66, 31] on button "櫃檯作業" at bounding box center [37, 37] width 69 height 20
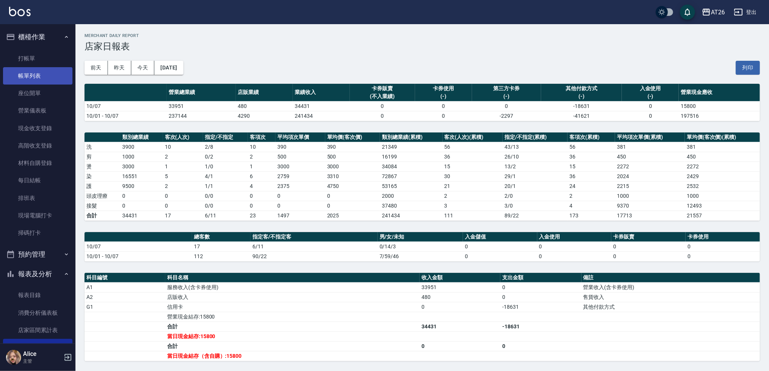
click at [38, 75] on link "帳單列表" at bounding box center [37, 75] width 69 height 17
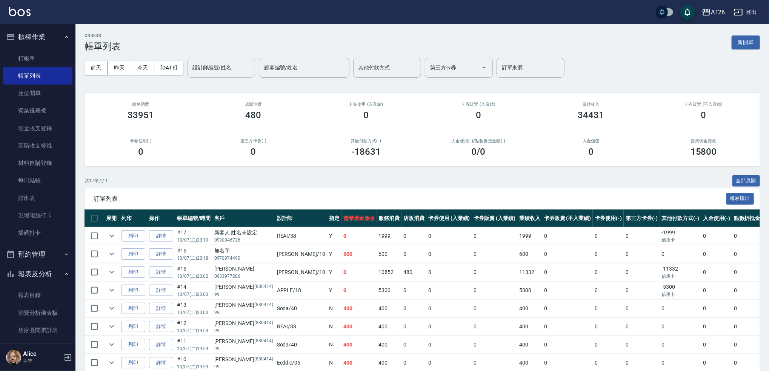
drag, startPoint x: 220, startPoint y: 70, endPoint x: 229, endPoint y: 70, distance: 9.1
click at [220, 70] on input "設計師編號/姓名" at bounding box center [221, 67] width 61 height 13
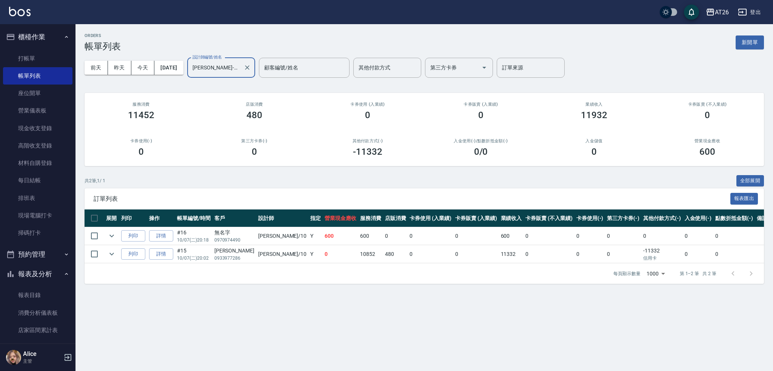
click at [229, 70] on input "[PERSON_NAME]-10" at bounding box center [216, 67] width 50 height 13
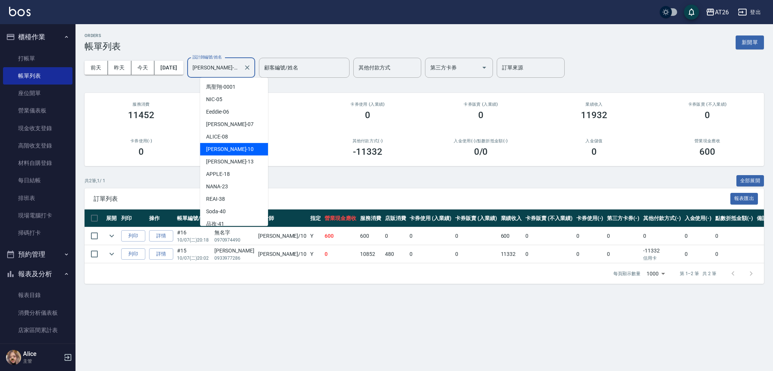
click at [229, 70] on input "[PERSON_NAME]-10" at bounding box center [216, 67] width 50 height 13
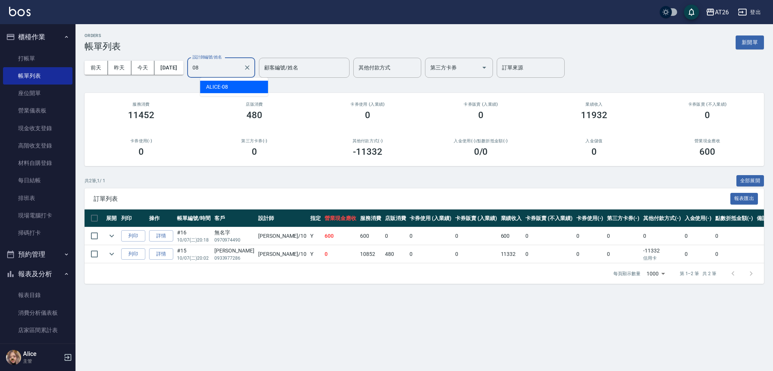
type input "ALICE-08"
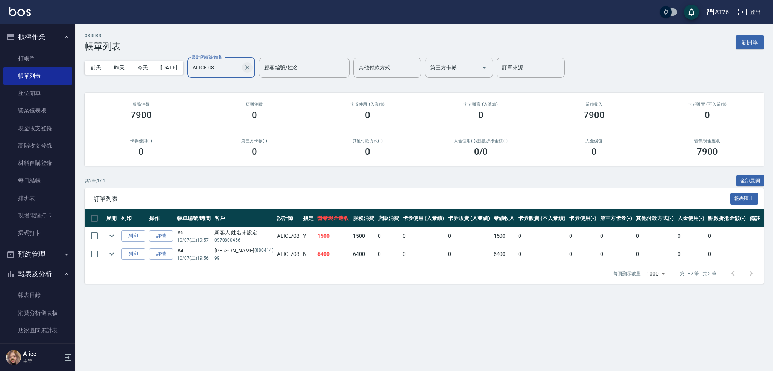
click at [251, 69] on icon "Clear" at bounding box center [247, 68] width 8 height 8
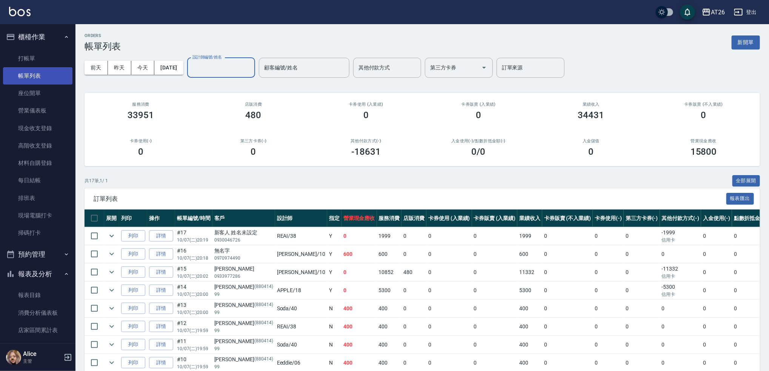
click at [55, 74] on link "帳單列表" at bounding box center [37, 75] width 69 height 17
click at [152, 41] on div "ORDERS 帳單列表 新開單" at bounding box center [422, 42] width 675 height 18
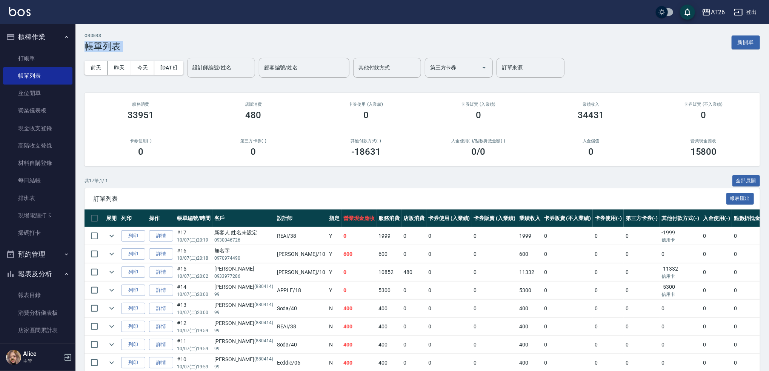
click at [152, 41] on div "ORDERS 帳單列表 新開單" at bounding box center [422, 42] width 675 height 18
click at [159, 37] on div "ORDERS 帳單列表 新開單" at bounding box center [422, 42] width 675 height 18
click at [156, 36] on div "ORDERS 帳單列表 新開單" at bounding box center [422, 42] width 675 height 18
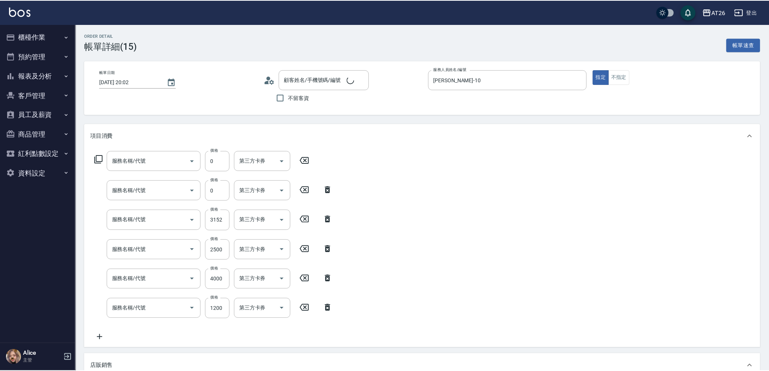
scroll to position [153, 0]
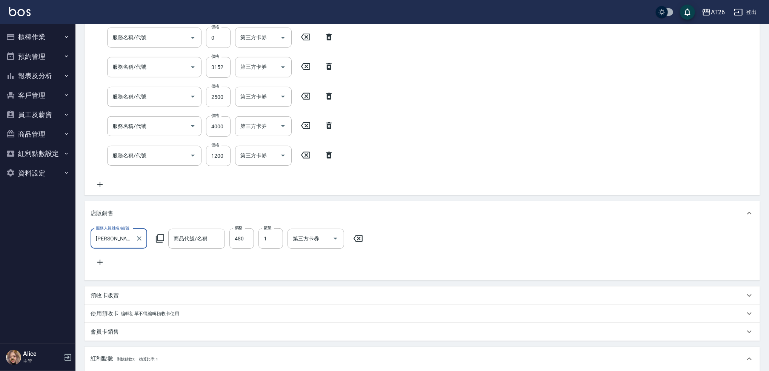
type input "[DATE] 20:02"
type input "[PERSON_NAME]-10"
type input "1130"
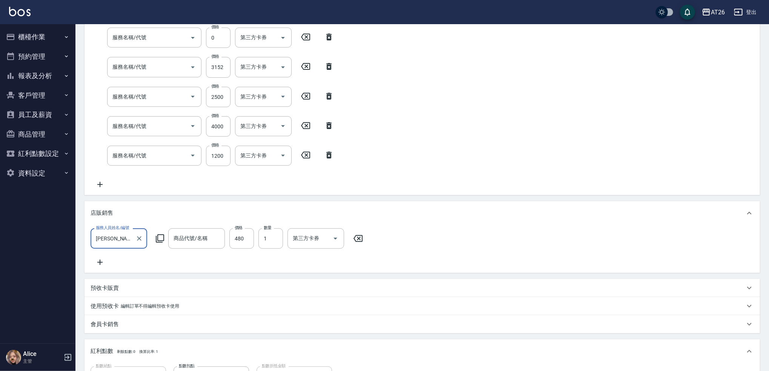
scroll to position [0, 0]
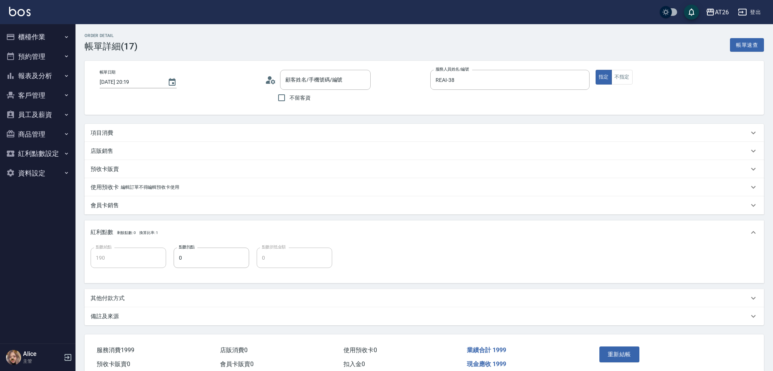
type input "[DATE] 20:19"
type input "REAI-38"
type input "190"
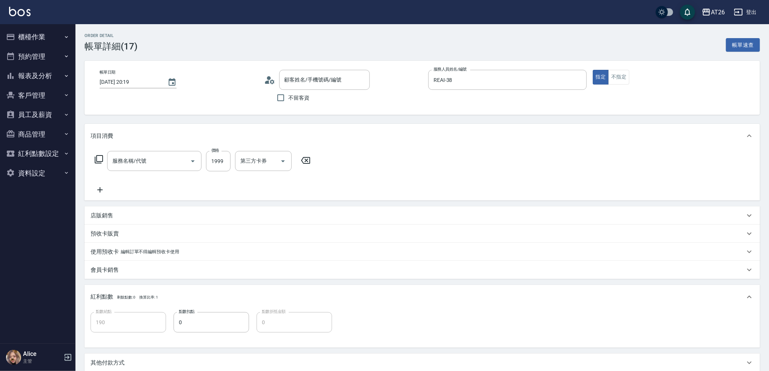
type input "新客人 姓名未設定/0930046726/null"
type input "染髮(501)"
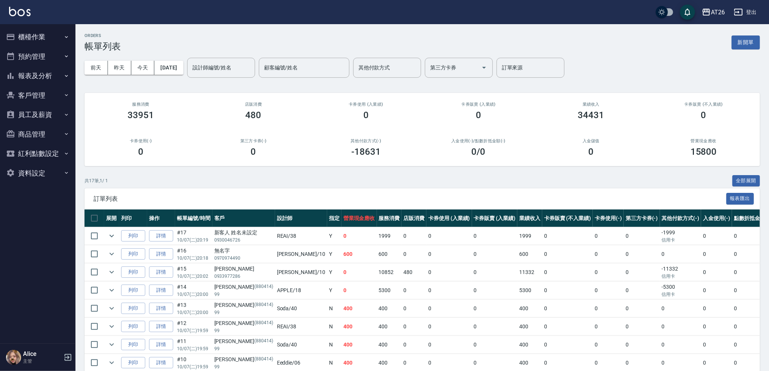
click at [242, 66] on input "設計師編號/姓名" at bounding box center [221, 67] width 61 height 13
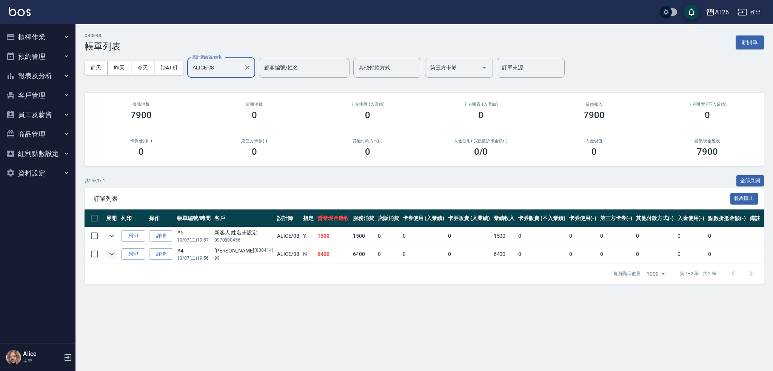
type input "ALICE-08"
click at [112, 254] on icon "expand row" at bounding box center [111, 253] width 9 height 9
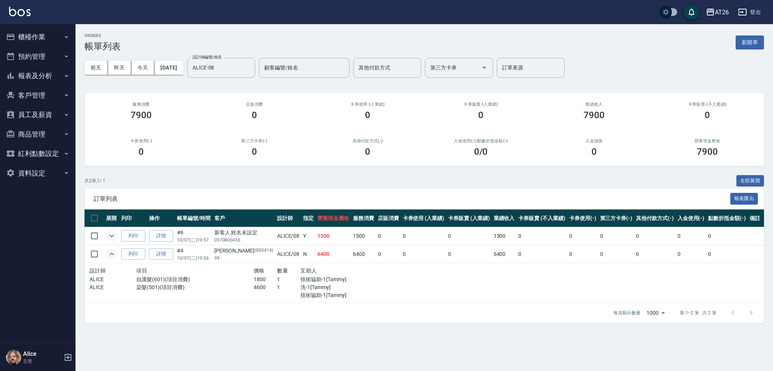
click at [113, 238] on icon "expand row" at bounding box center [111, 235] width 9 height 9
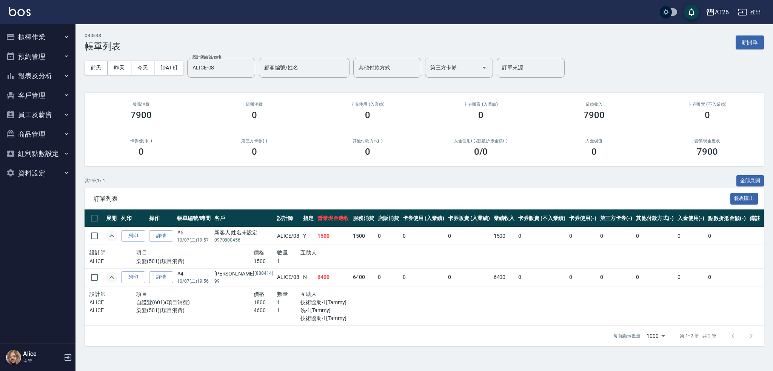
click at [113, 238] on icon "expand row" at bounding box center [111, 235] width 9 height 9
